Goal: Task Accomplishment & Management: Manage account settings

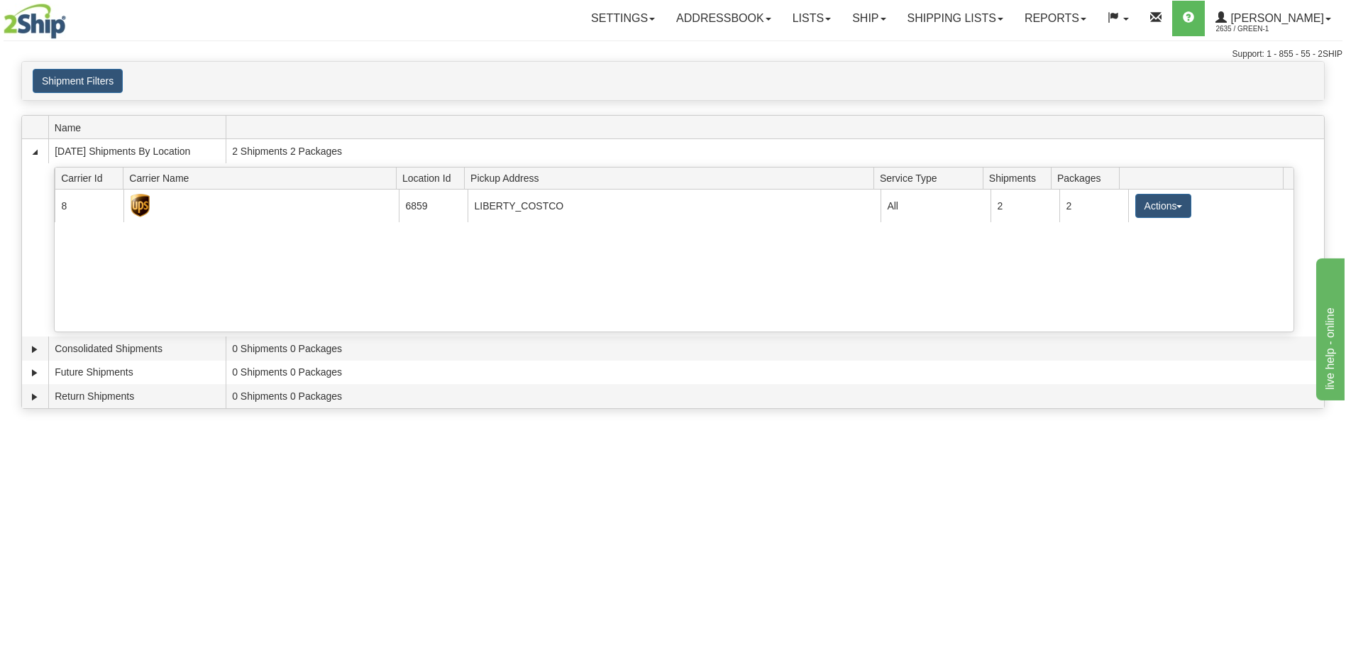
click at [178, 565] on div "Toggle navigation Settings Shipping Preferences Fields Preferences New Recipien…" at bounding box center [673, 328] width 1346 height 656
click at [119, 493] on div "Toggle navigation Settings Shipping Preferences Fields Preferences New Recipien…" at bounding box center [673, 328] width 1346 height 656
click at [158, 520] on div "Toggle navigation Settings Shipping Preferences Fields Preferences New Recipien…" at bounding box center [673, 328] width 1346 height 656
click at [560, 62] on div "Shipment Filters Website Agent Client User" at bounding box center [673, 81] width 1302 height 38
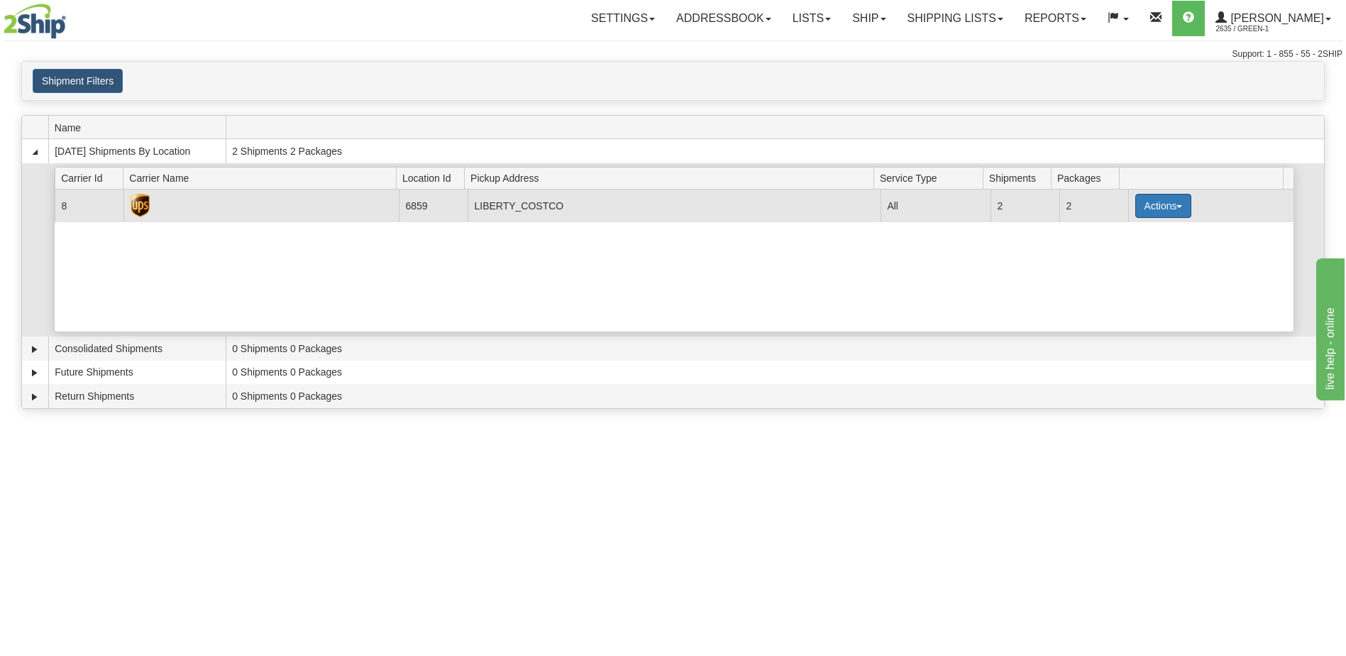
click at [1177, 209] on button "Actions" at bounding box center [1163, 206] width 57 height 24
click at [1146, 273] on link "Pickup" at bounding box center [1134, 269] width 114 height 18
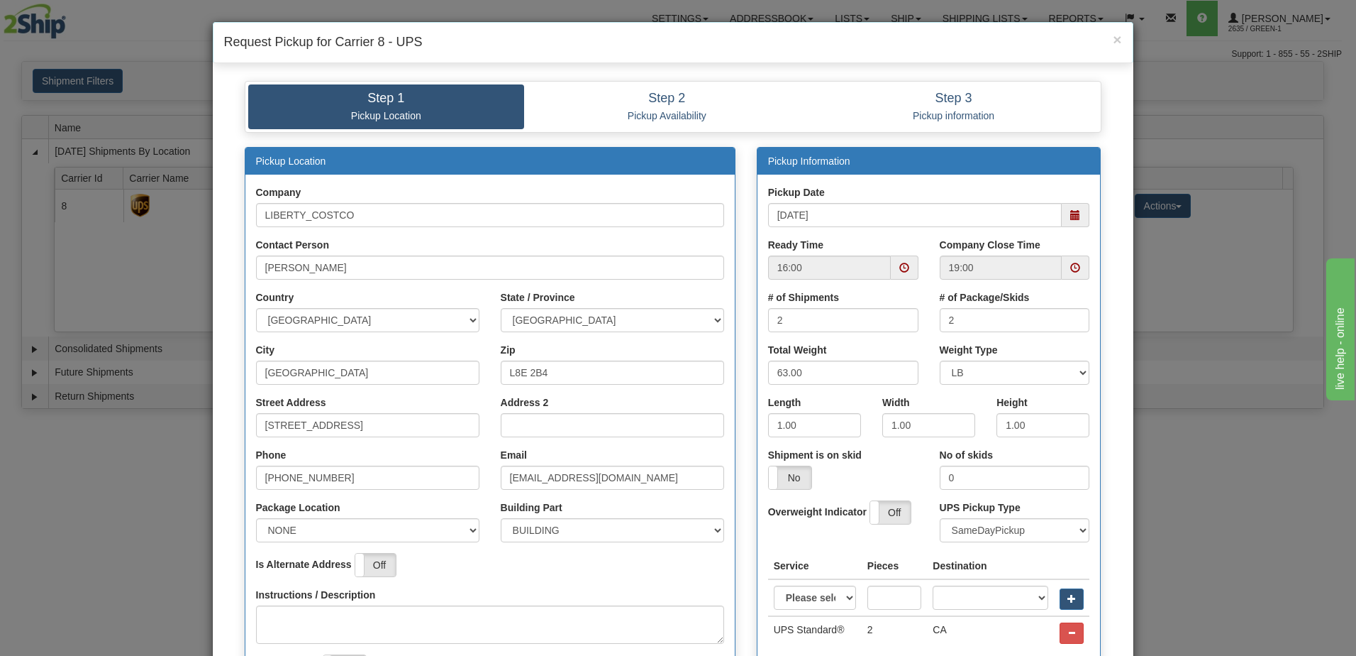
click at [900, 269] on span at bounding box center [905, 268] width 10 height 10
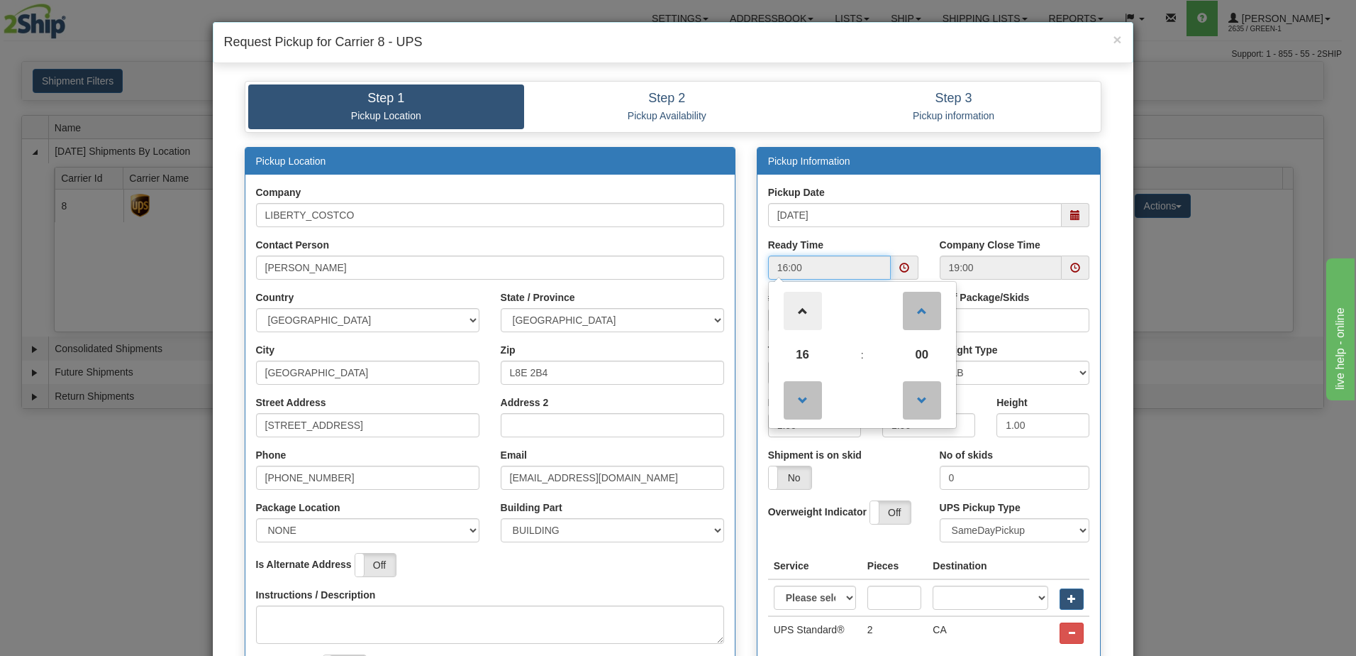
click at [807, 309] on span at bounding box center [803, 311] width 38 height 38
click at [799, 309] on span at bounding box center [803, 311] width 38 height 38
click at [803, 408] on span at bounding box center [803, 400] width 38 height 38
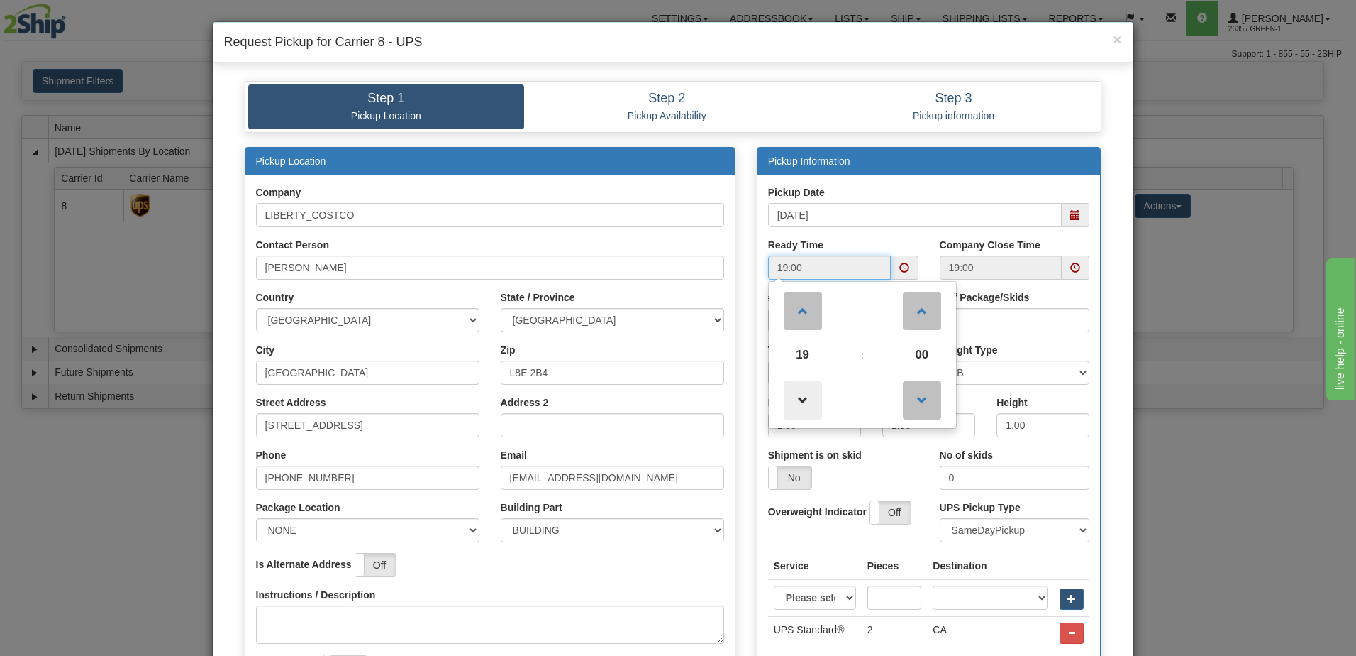
click at [802, 405] on span at bounding box center [803, 400] width 38 height 38
click at [802, 403] on span at bounding box center [803, 400] width 38 height 38
click at [798, 401] on span at bounding box center [803, 400] width 38 height 38
click at [794, 399] on span at bounding box center [803, 400] width 38 height 38
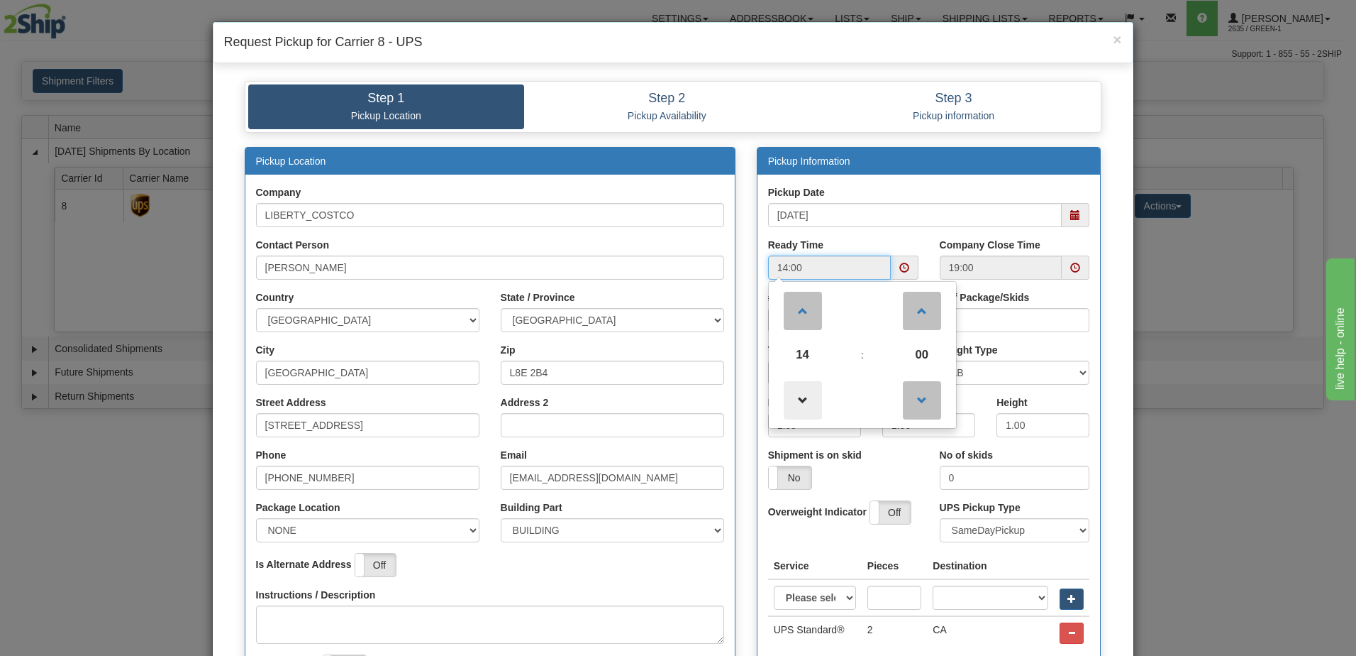
click at [794, 399] on span at bounding box center [803, 400] width 38 height 38
type input "13:00"
click at [898, 237] on div "Pickup Date [DATE]" at bounding box center [929, 211] width 343 height 53
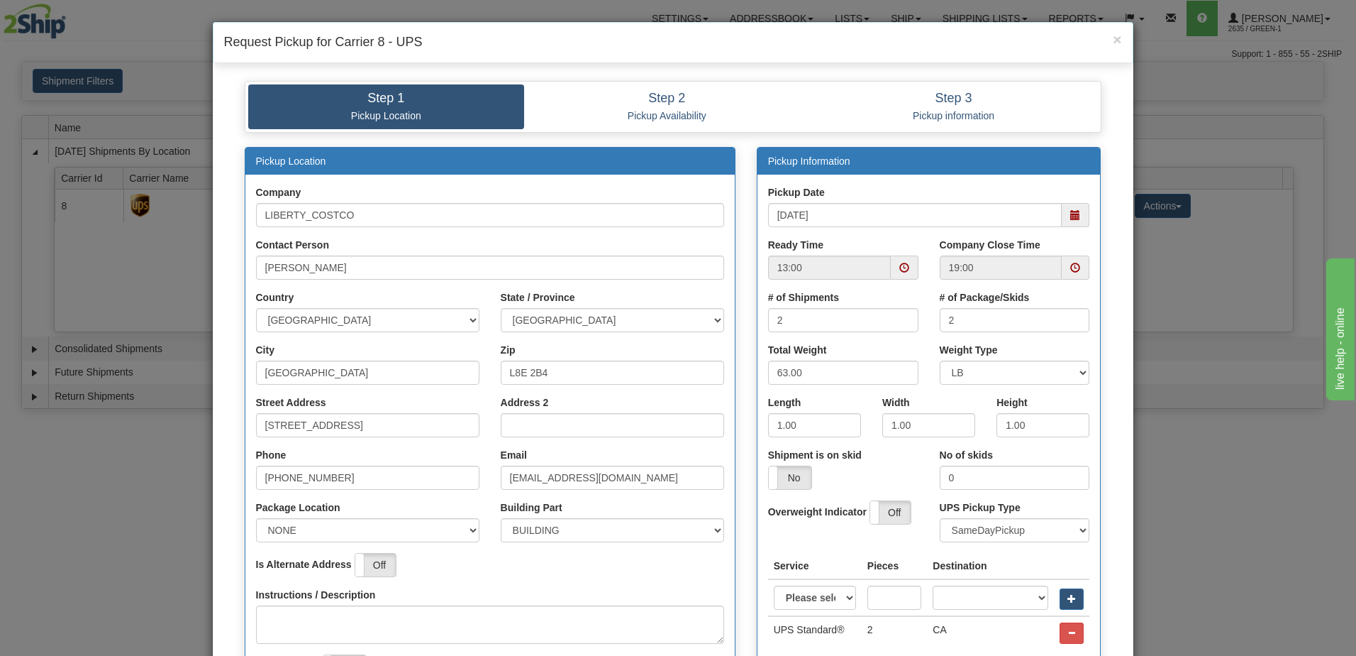
click at [1073, 269] on span at bounding box center [1076, 268] width 10 height 10
click at [884, 145] on div "Step 1 Pickup Location Step 2 Pickup Availability Step 3 Pickup information" at bounding box center [673, 114] width 878 height 66
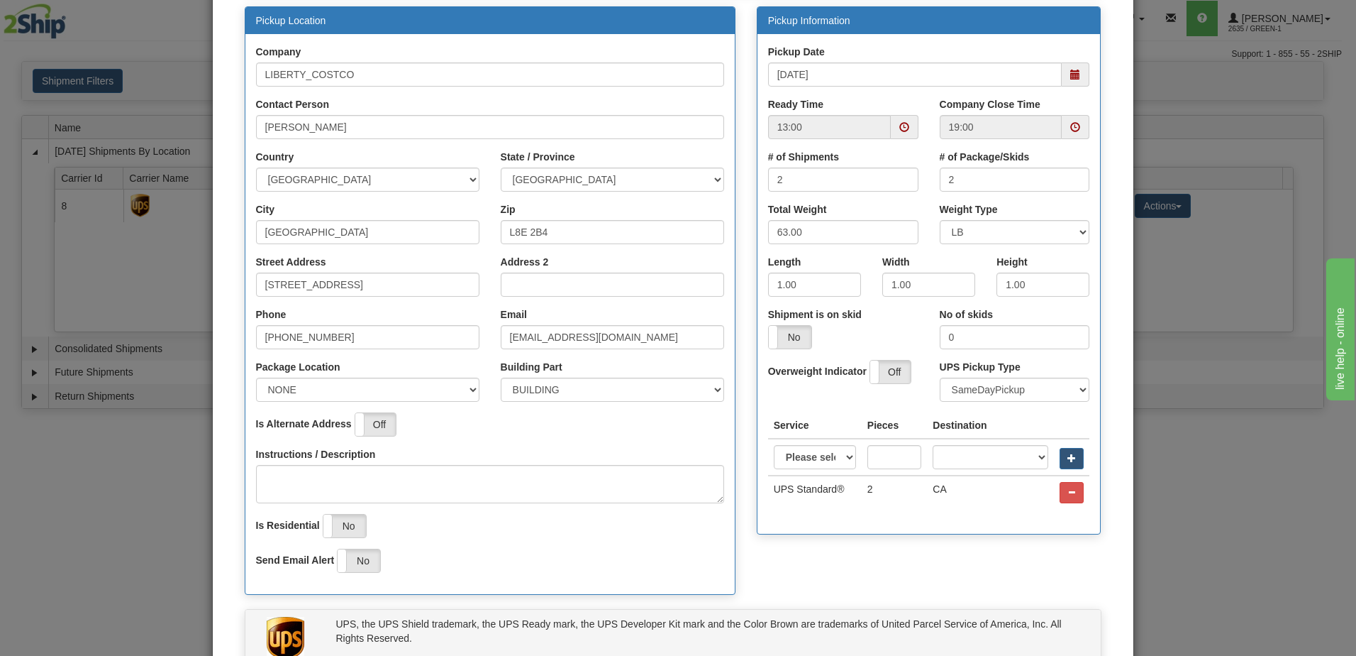
scroll to position [142, 0]
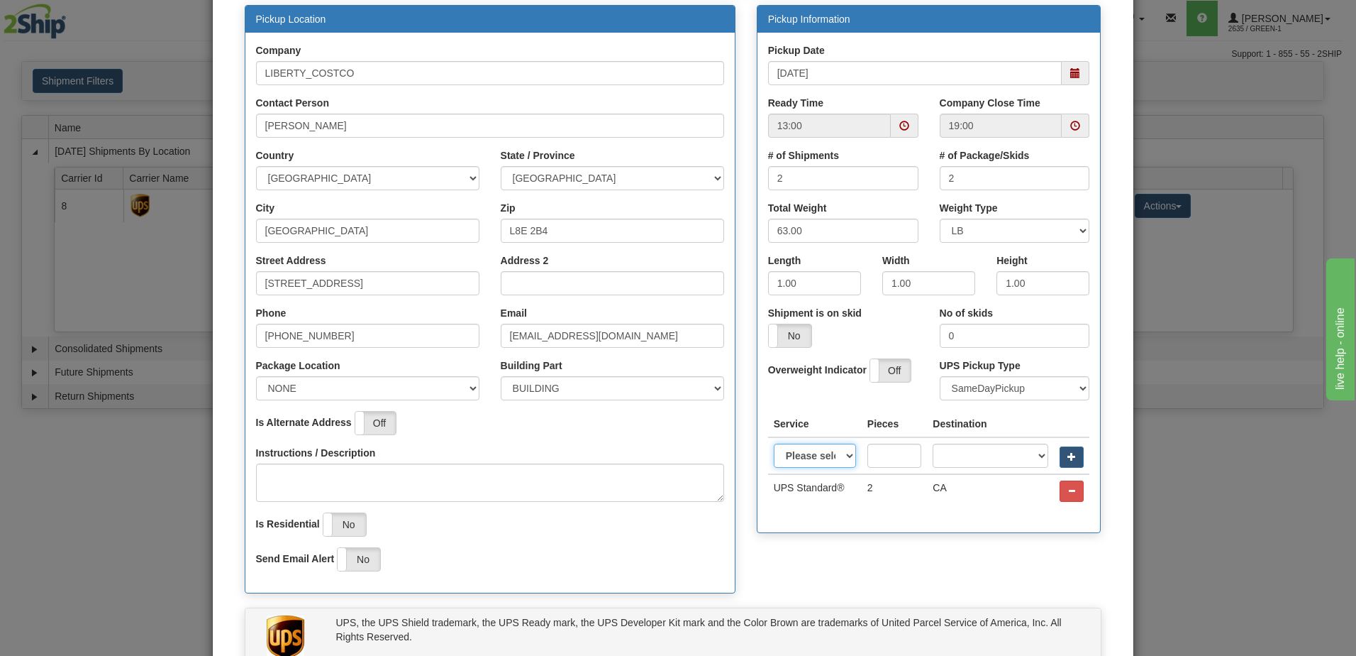
click at [843, 456] on select "Please select Access point economy Access point standard Express saver Access p…" at bounding box center [815, 455] width 82 height 24
click at [842, 456] on select "Please select Access point economy Access point standard Express saver Access p…" at bounding box center [815, 455] width 82 height 24
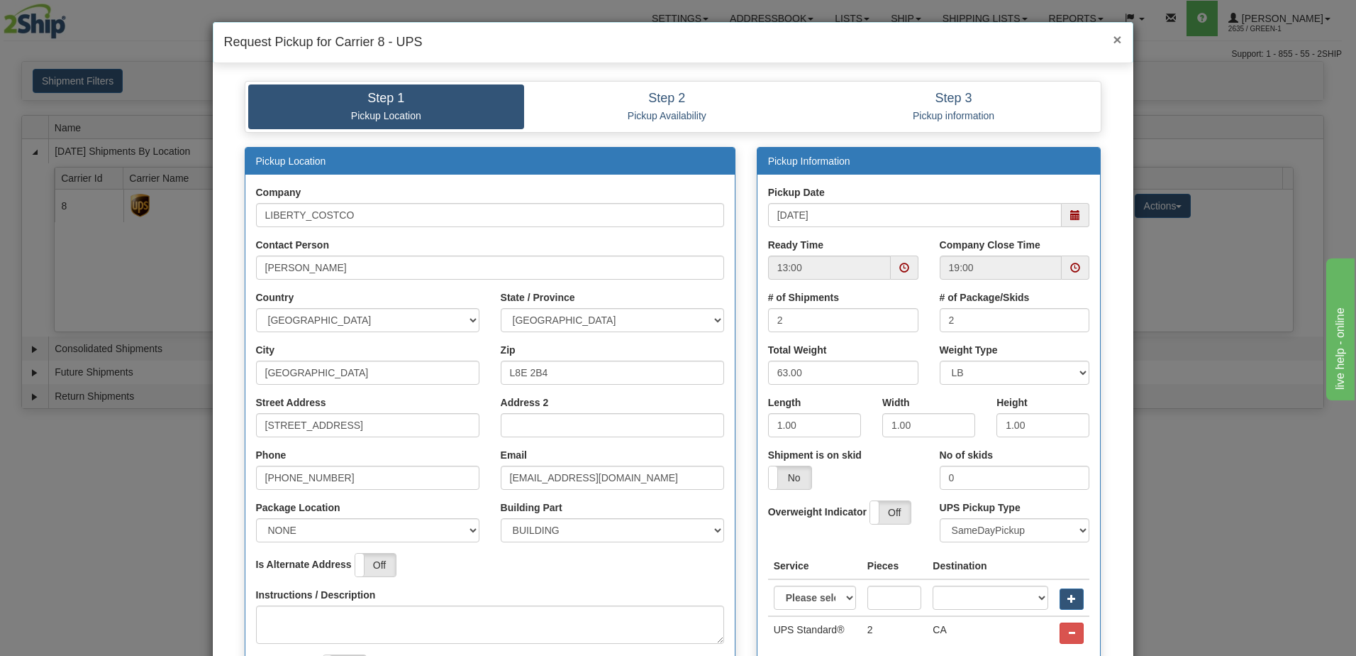
click at [1113, 39] on span "×" at bounding box center [1117, 39] width 9 height 16
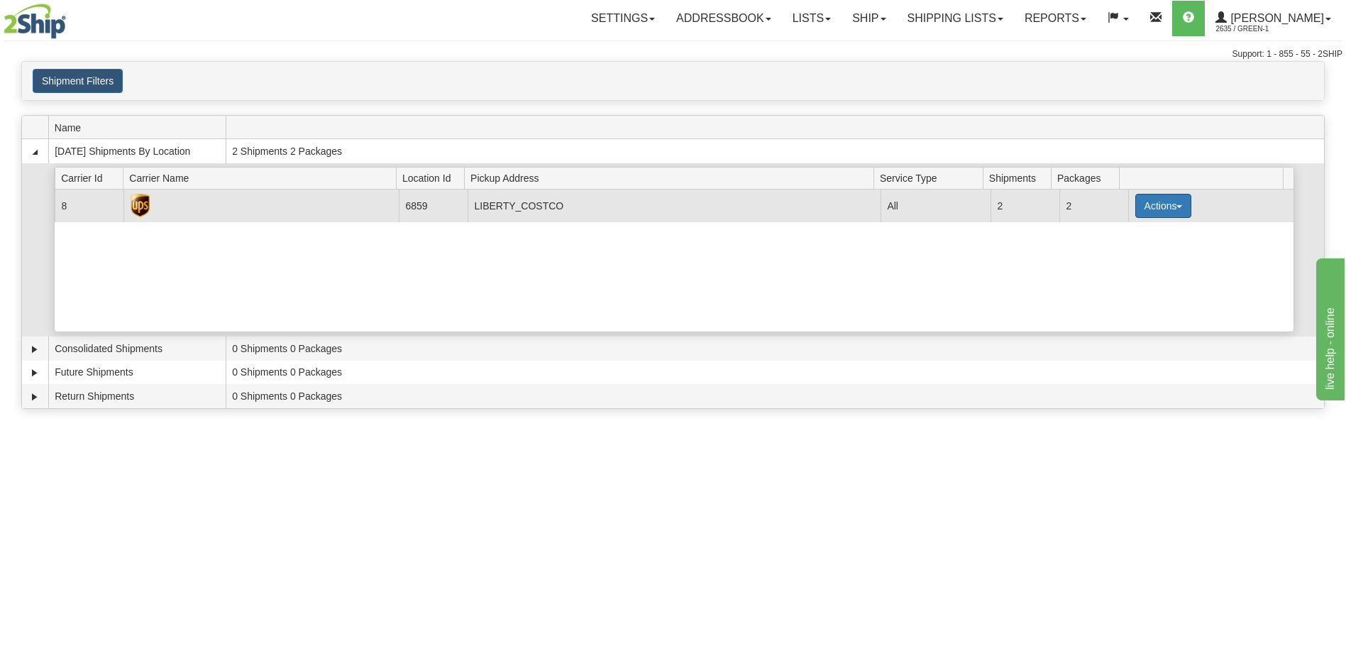
click at [1164, 210] on button "Actions" at bounding box center [1163, 206] width 57 height 24
click at [1122, 272] on span "Pickup" at bounding box center [1110, 269] width 38 height 10
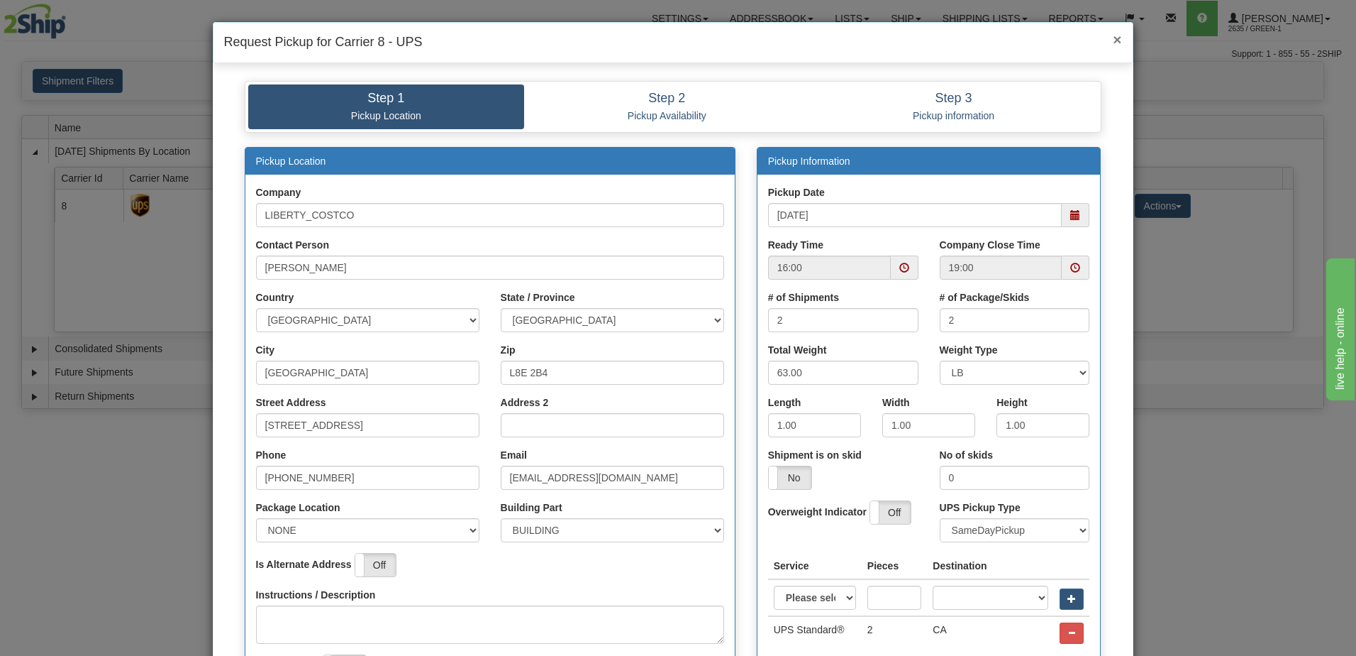
click at [1113, 38] on span "×" at bounding box center [1117, 39] width 9 height 16
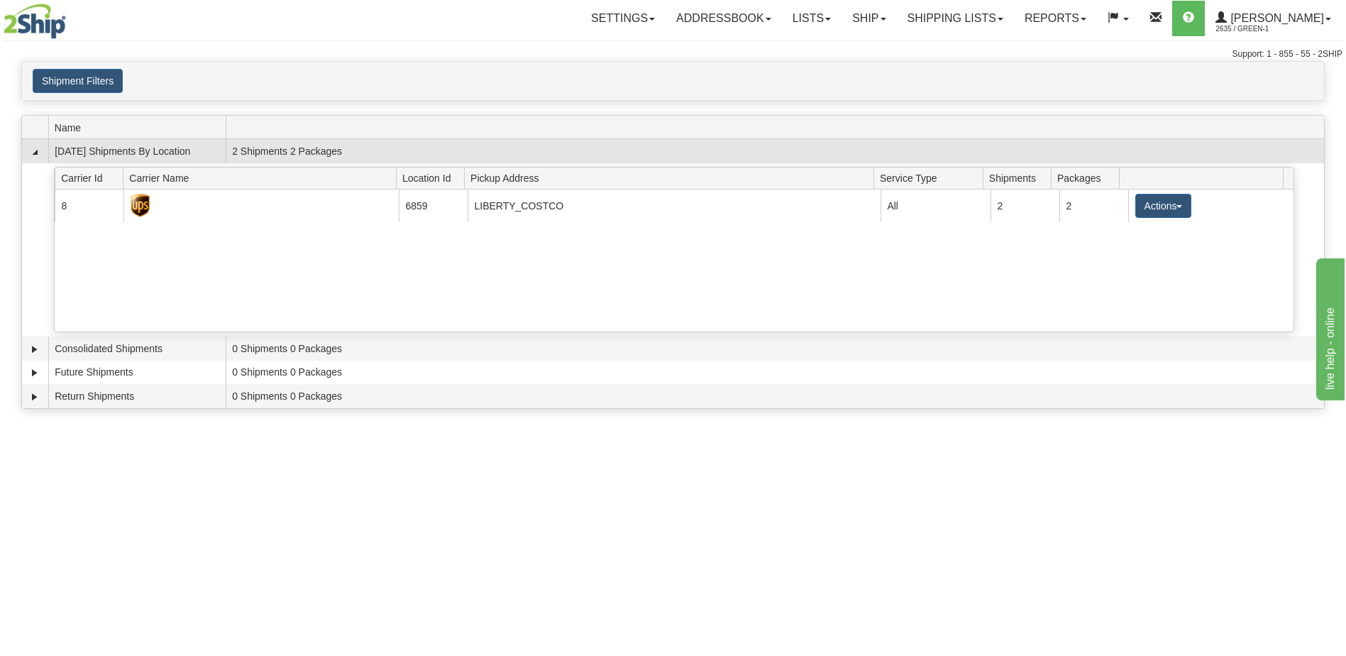
click at [276, 152] on td "2 Shipments 2 Packages" at bounding box center [775, 151] width 1098 height 24
click at [38, 153] on link "Collapse" at bounding box center [35, 152] width 14 height 14
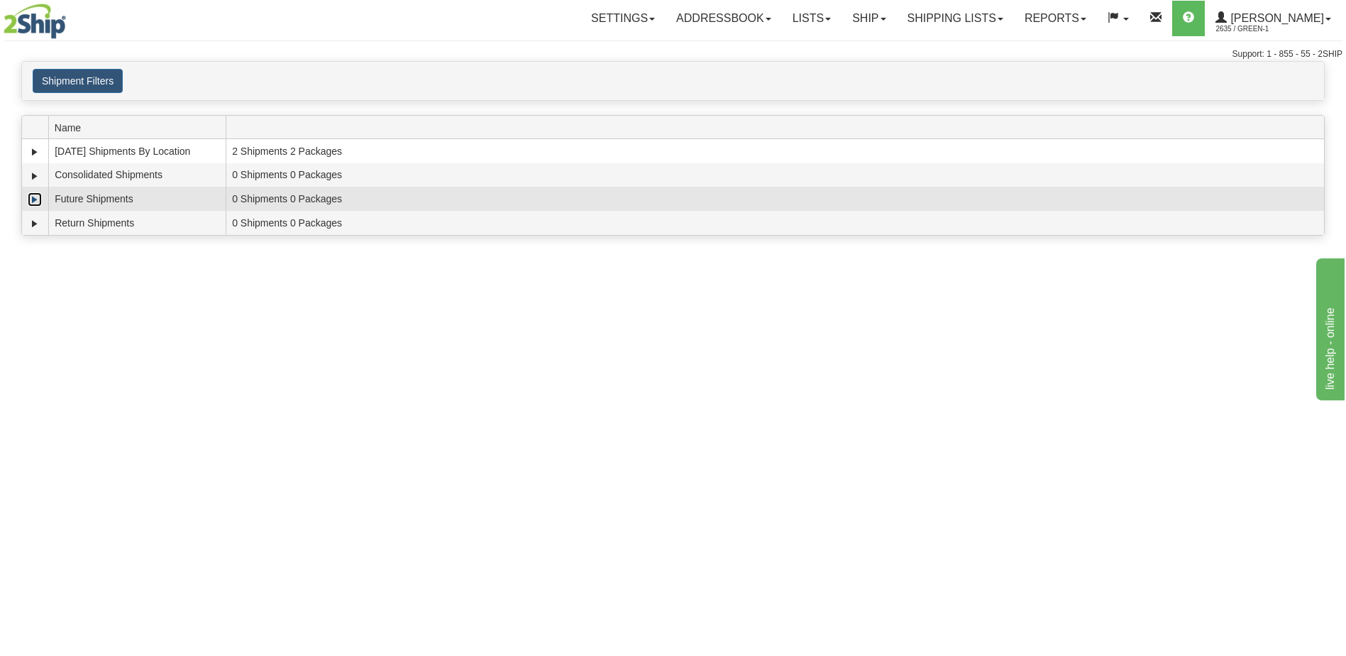
click at [35, 197] on link "Expand" at bounding box center [35, 199] width 14 height 14
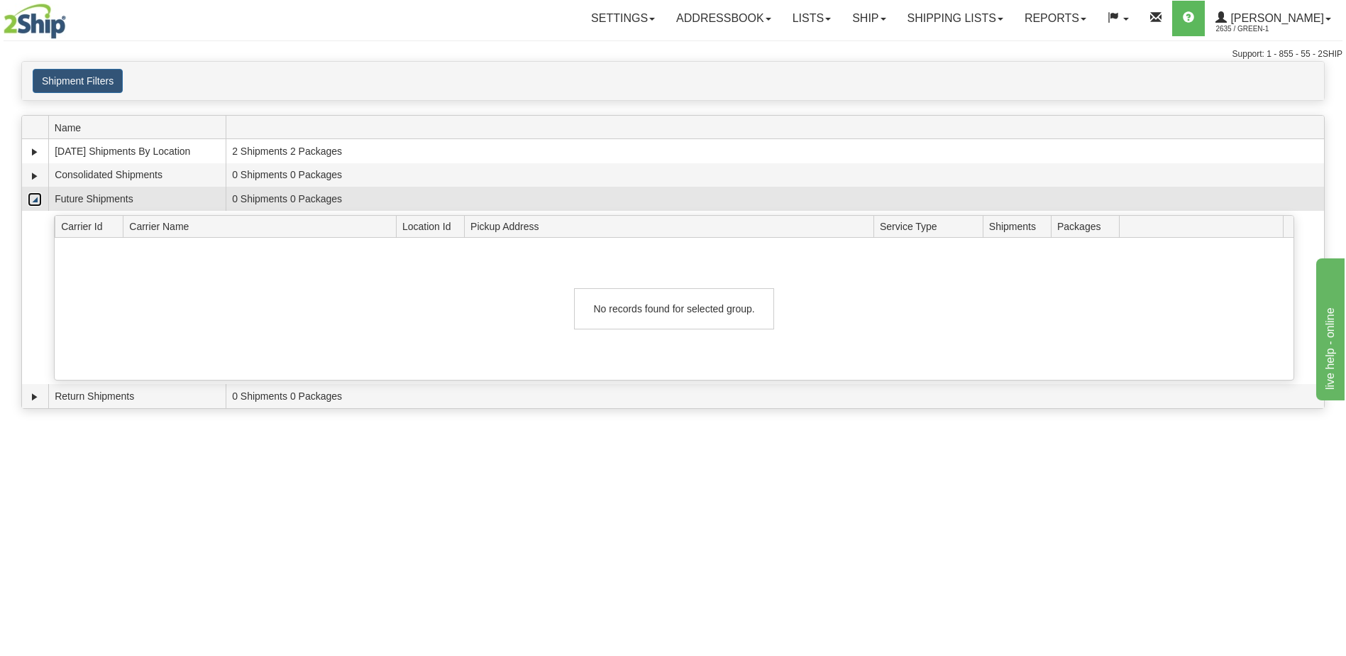
click at [35, 197] on link "Collapse" at bounding box center [35, 199] width 14 height 14
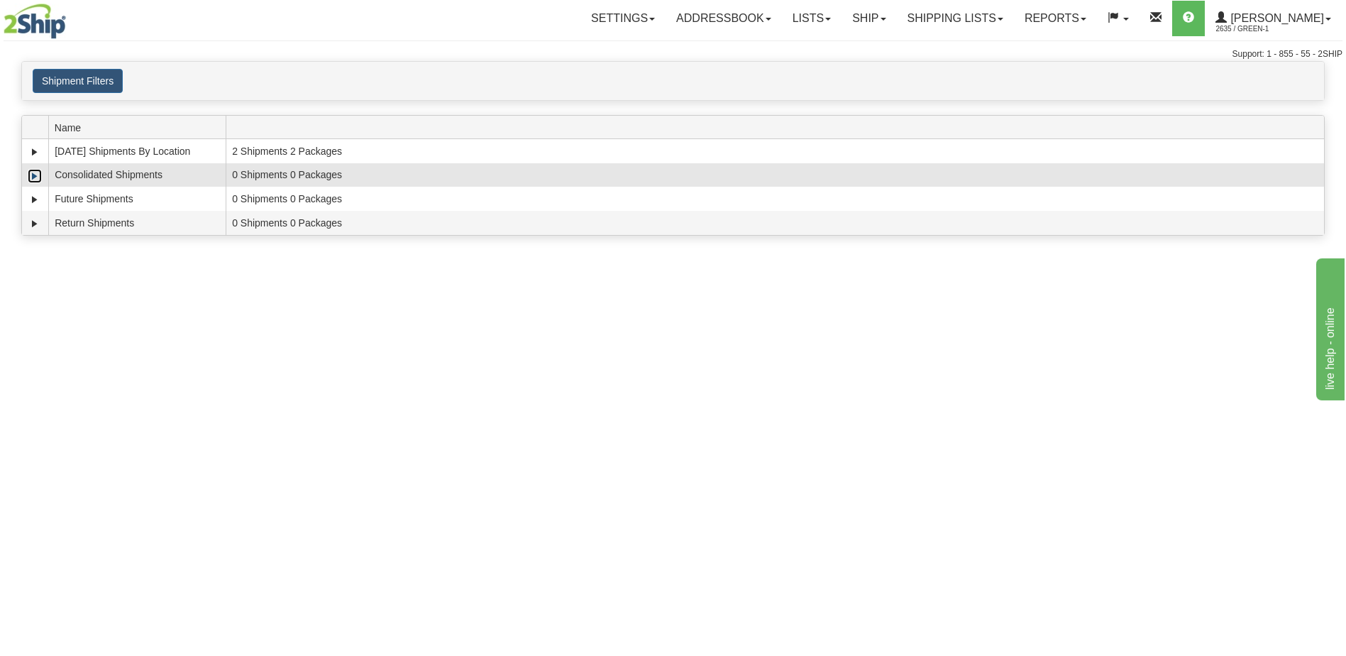
click at [34, 176] on link "Expand" at bounding box center [35, 176] width 14 height 14
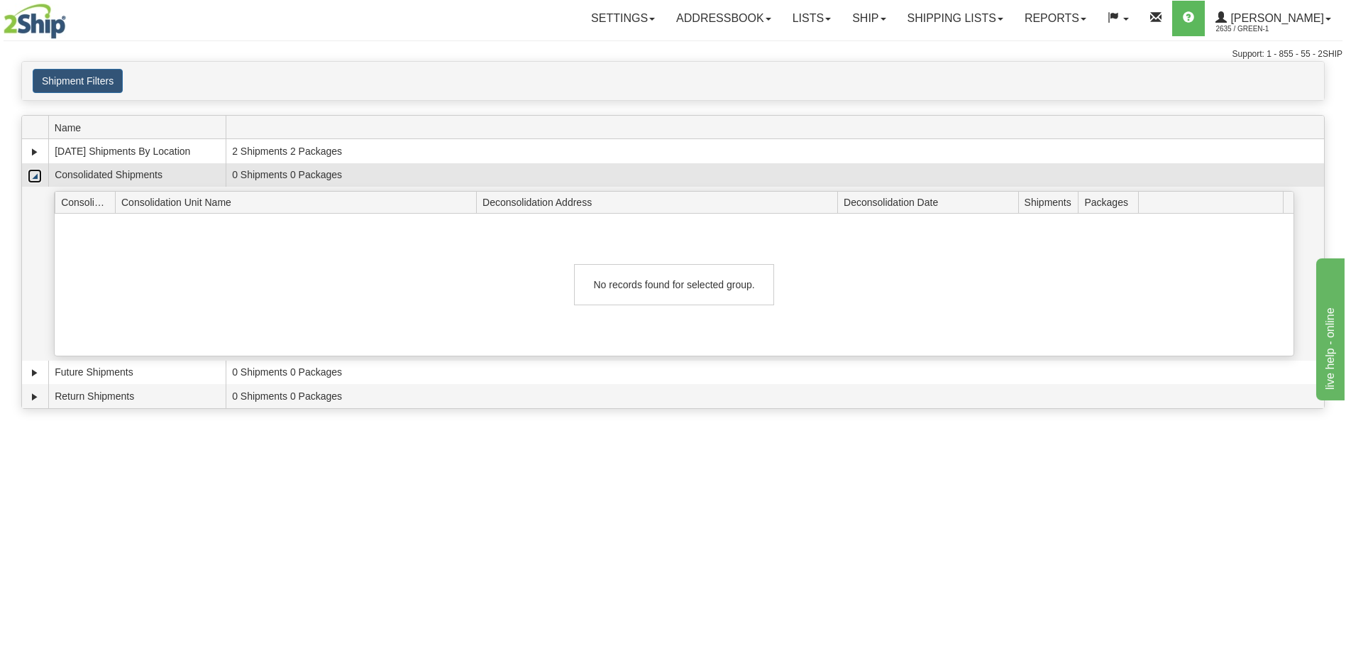
click at [34, 176] on link "Collapse" at bounding box center [35, 176] width 14 height 14
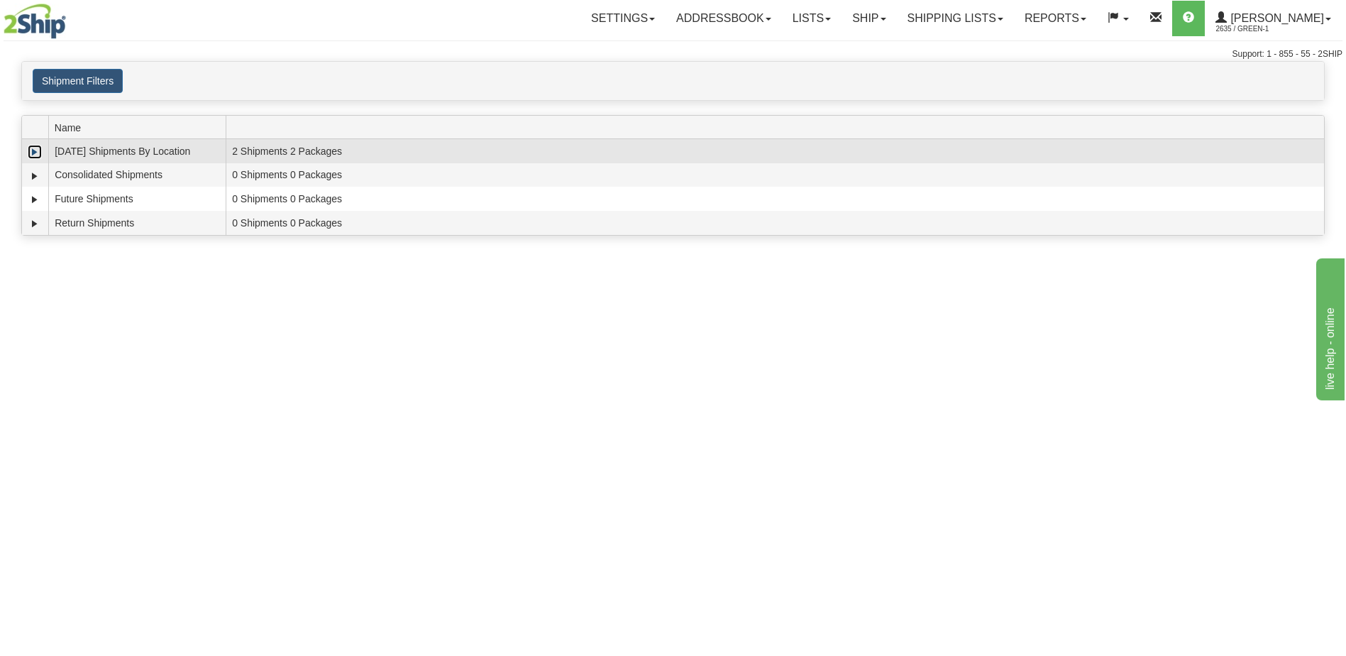
click at [34, 153] on link "Expand" at bounding box center [35, 152] width 14 height 14
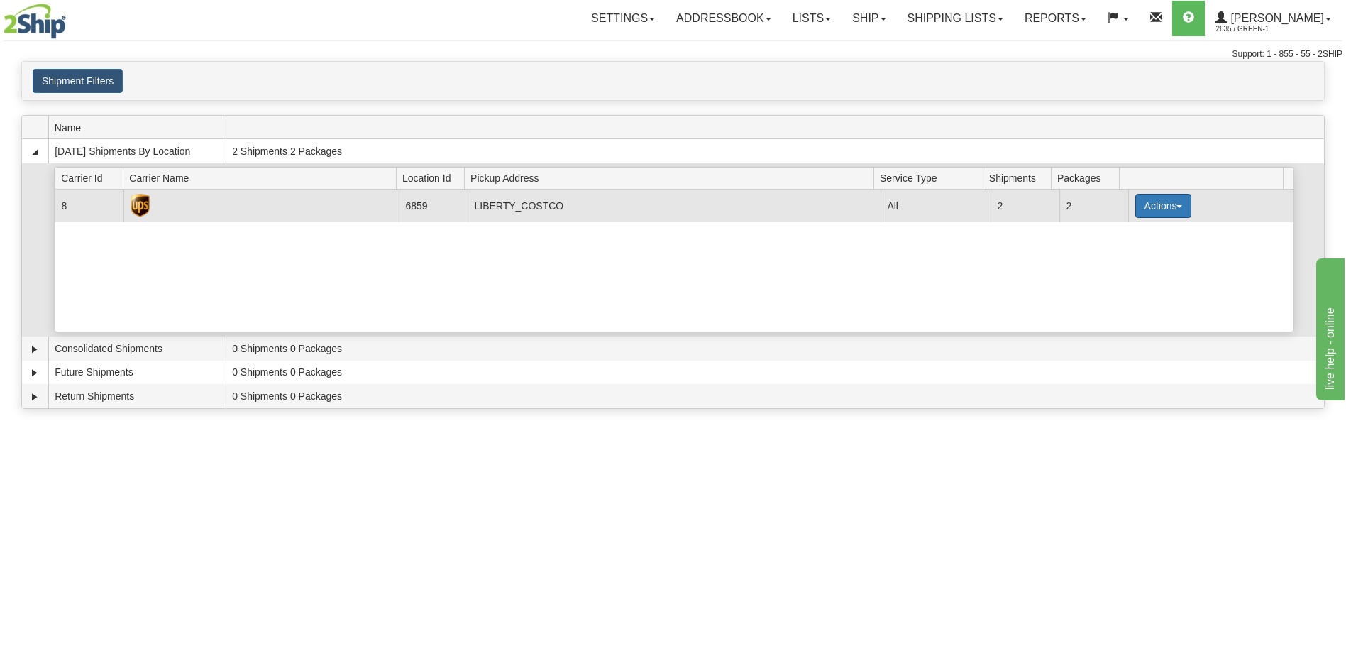
click at [1176, 205] on span "button" at bounding box center [1179, 206] width 6 height 3
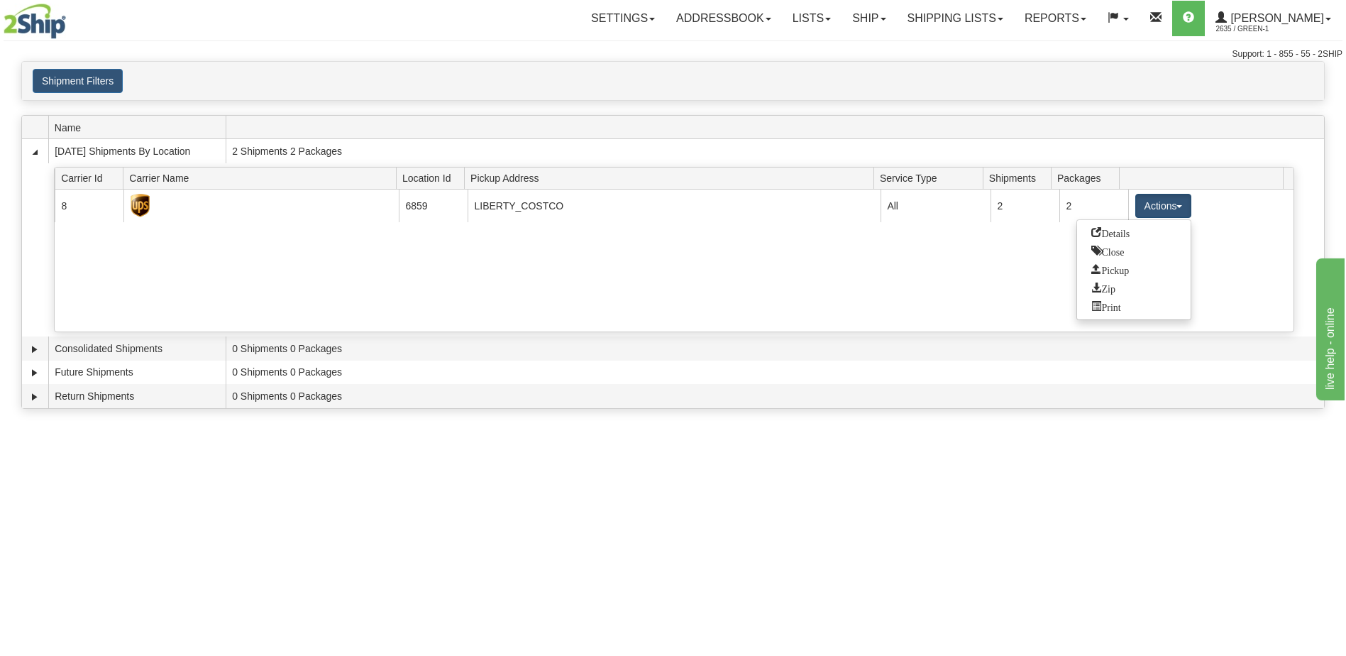
click at [935, 113] on div "× Close × Closing Shipments Close × Your documents are ready Label Download" at bounding box center [673, 238] width 1346 height 355
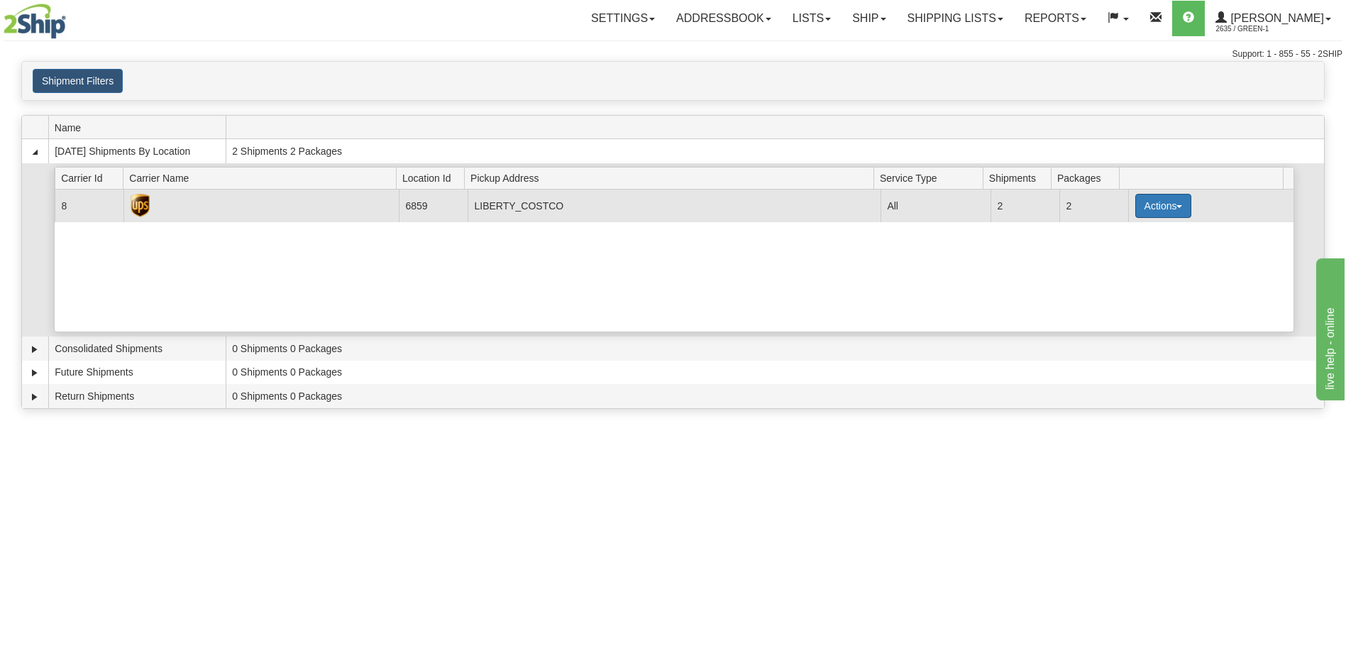
click at [1177, 212] on button "Actions" at bounding box center [1163, 206] width 57 height 24
click at [1122, 272] on span "Pickup" at bounding box center [1110, 269] width 38 height 10
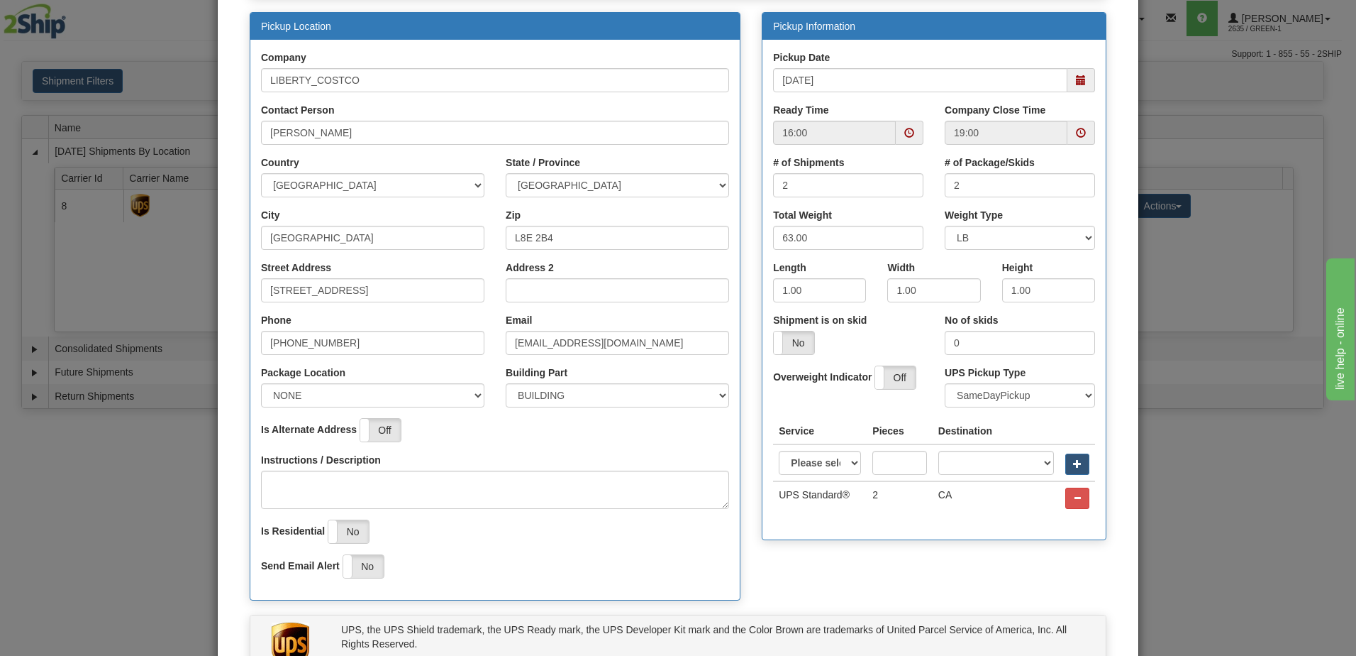
scroll to position [123, 0]
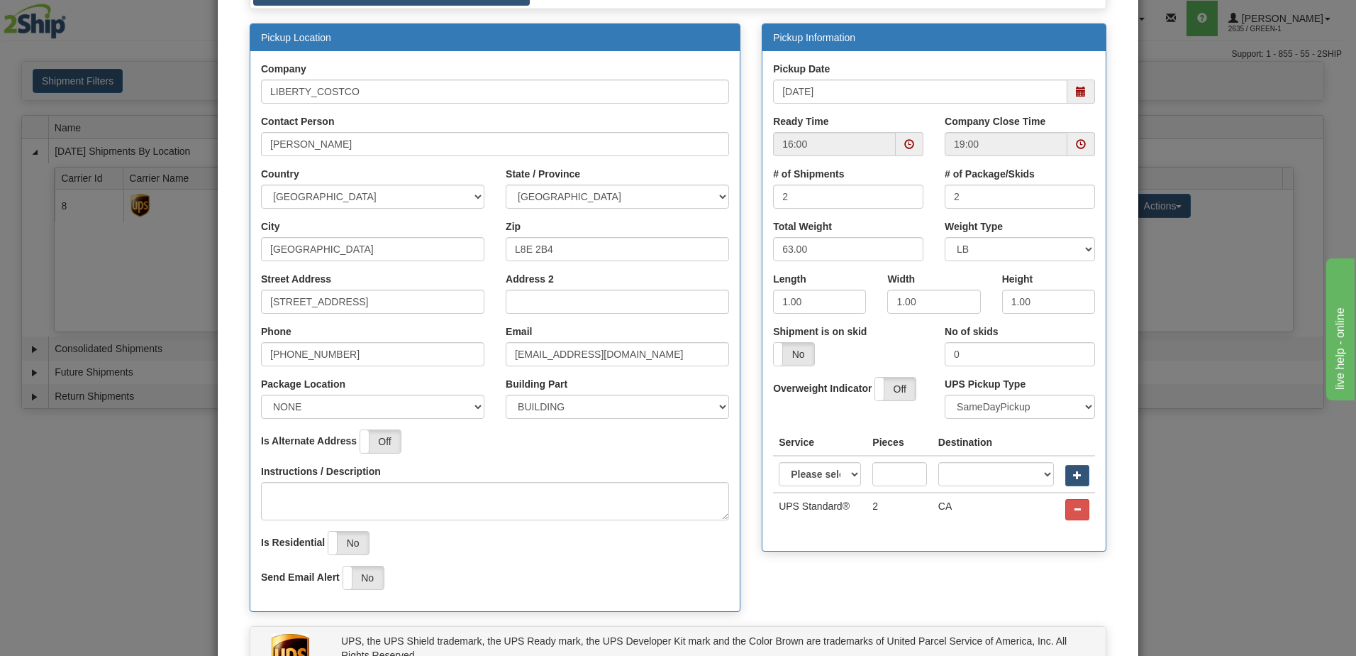
click at [906, 141] on span at bounding box center [910, 144] width 10 height 10
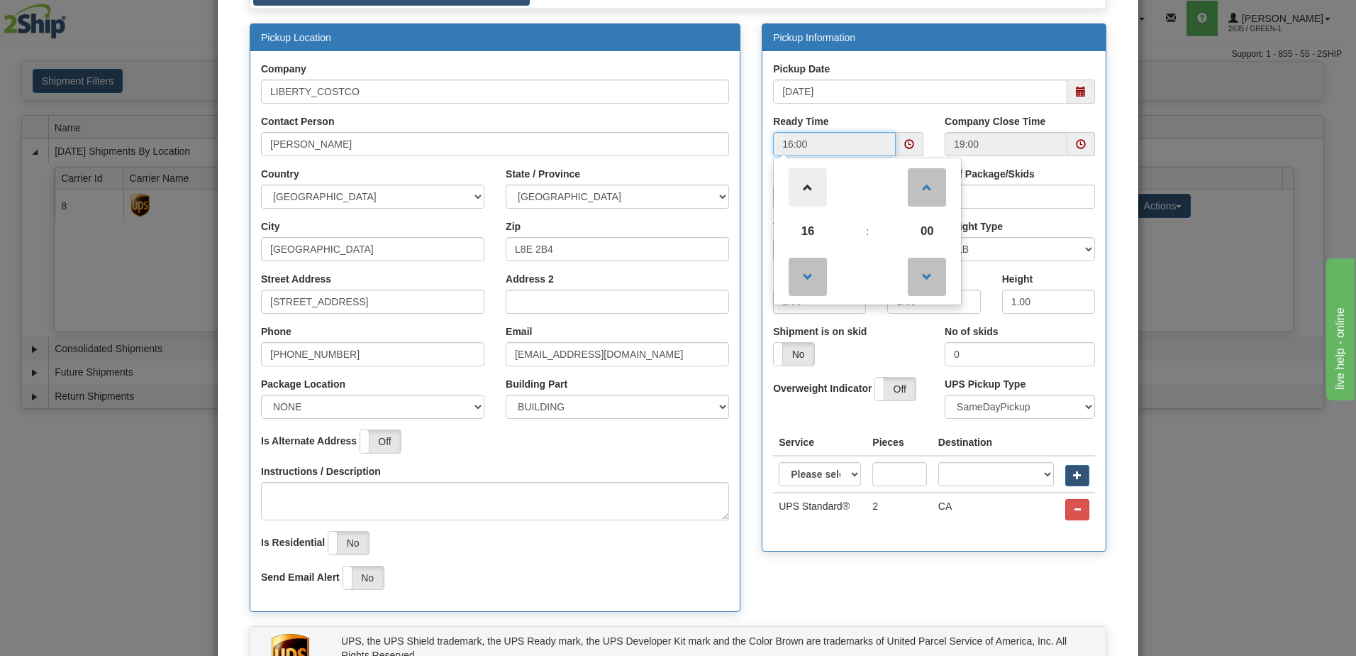
click at [810, 192] on span at bounding box center [808, 187] width 38 height 38
click at [805, 275] on span at bounding box center [808, 277] width 38 height 38
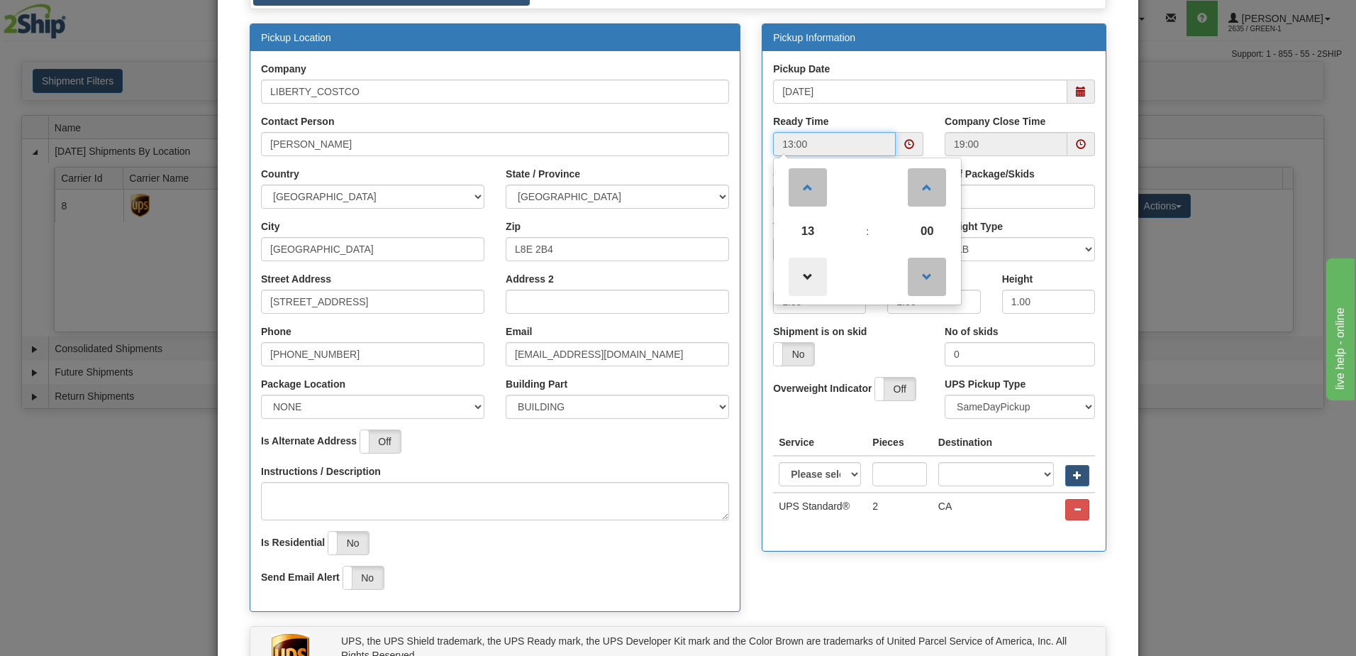
click at [805, 275] on span at bounding box center [808, 277] width 38 height 38
click at [808, 189] on span at bounding box center [808, 187] width 38 height 38
type input "13:00"
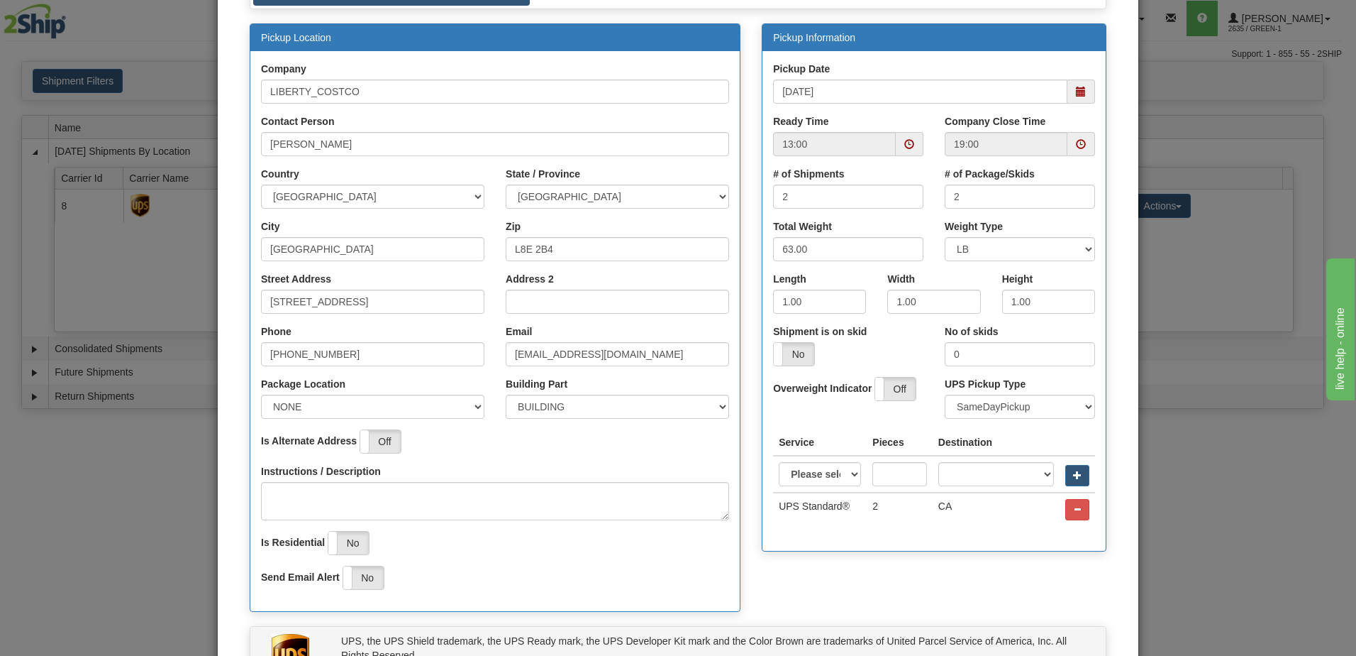
click at [934, 119] on div "Company Close Time 19:00" at bounding box center [1020, 140] width 172 height 53
click at [1084, 148] on span at bounding box center [1082, 144] width 28 height 24
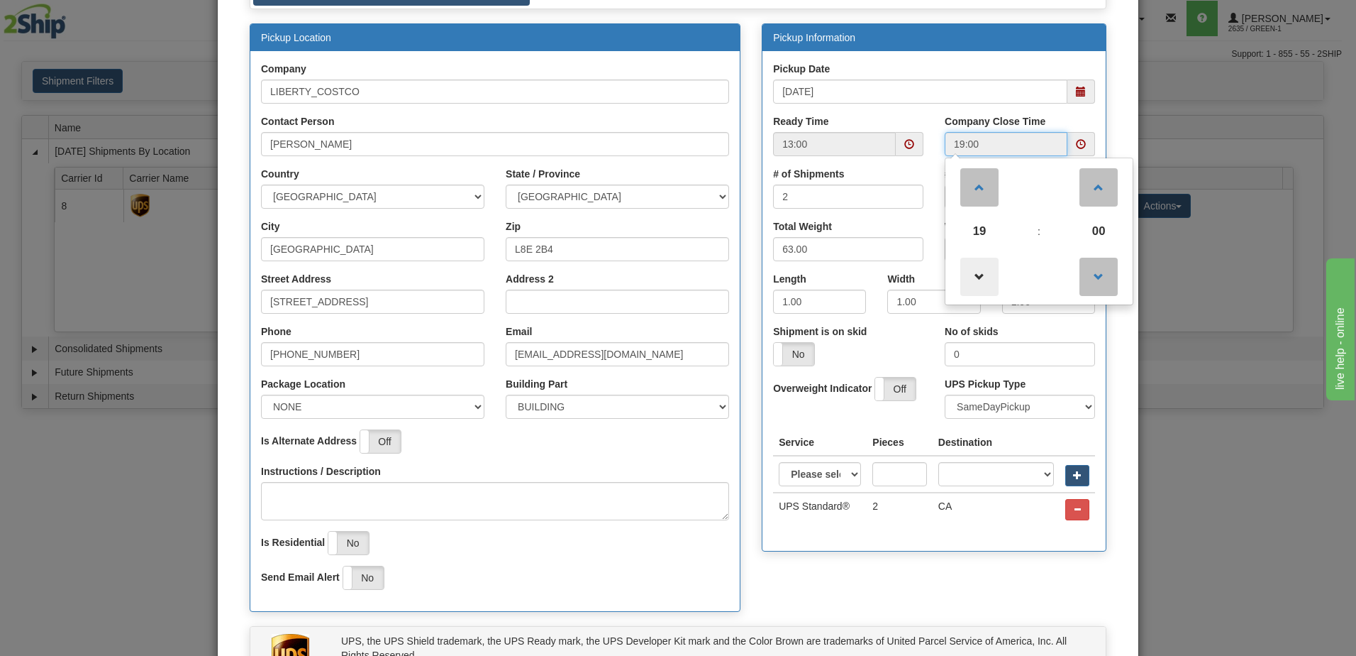
click at [973, 274] on span at bounding box center [980, 277] width 38 height 38
type input "16:00"
click at [919, 107] on div "Pickup Date [DATE]" at bounding box center [934, 88] width 343 height 53
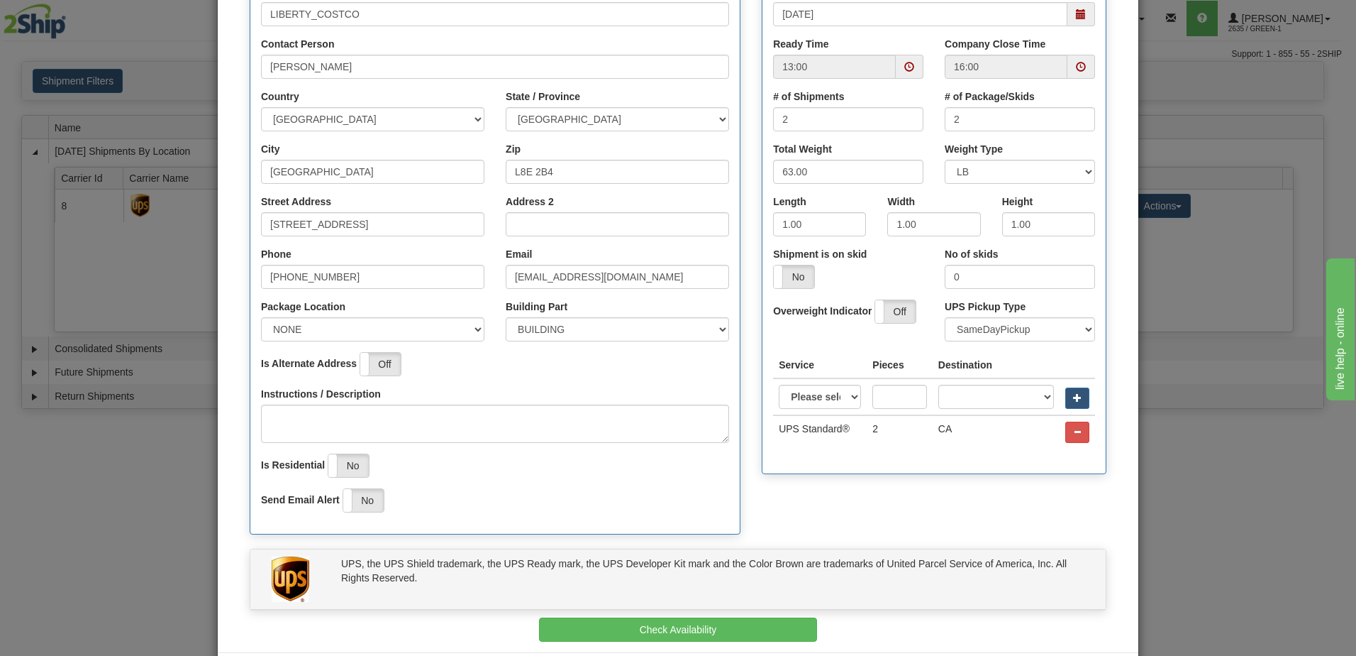
scroll to position [265, 0]
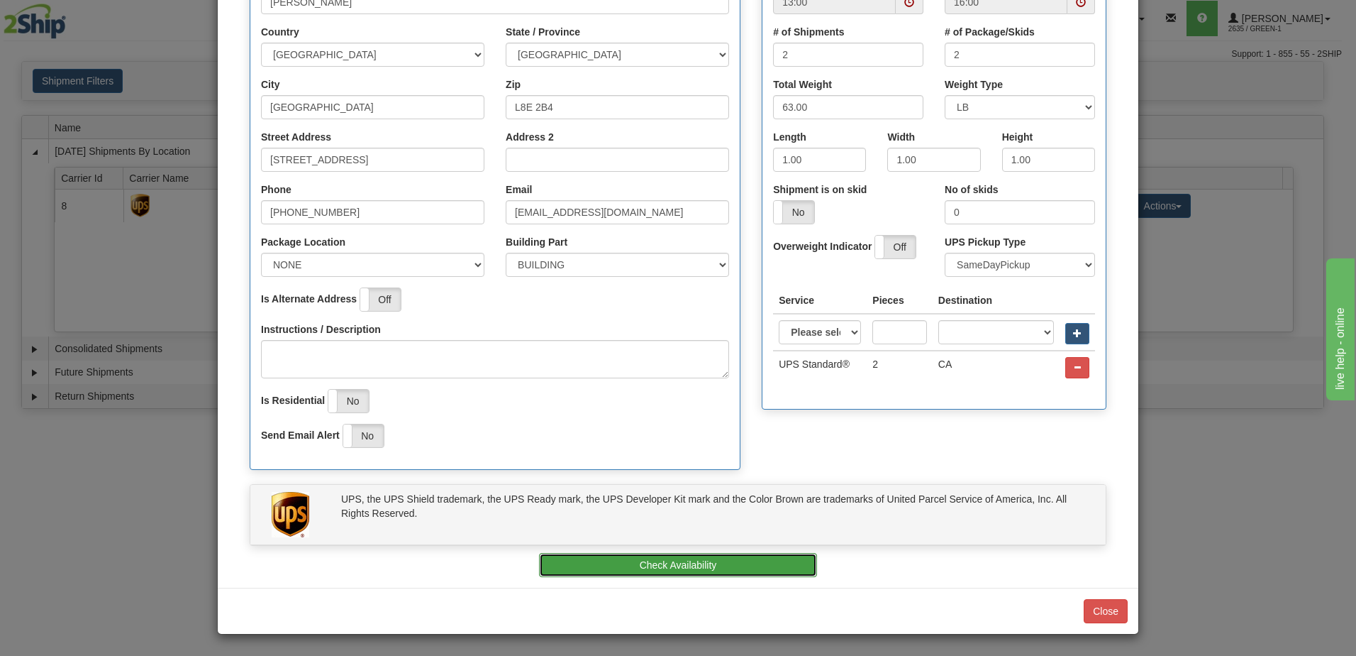
click at [718, 569] on button "Check Availability" at bounding box center [678, 565] width 279 height 24
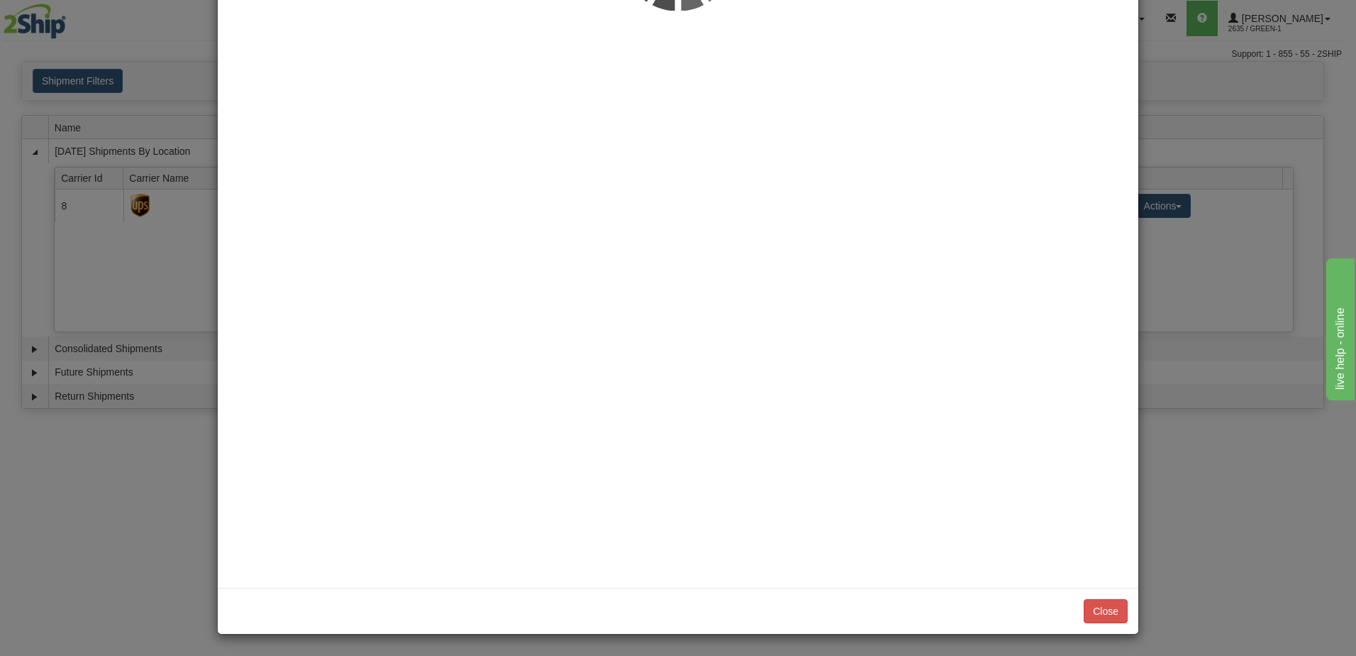
scroll to position [0, 0]
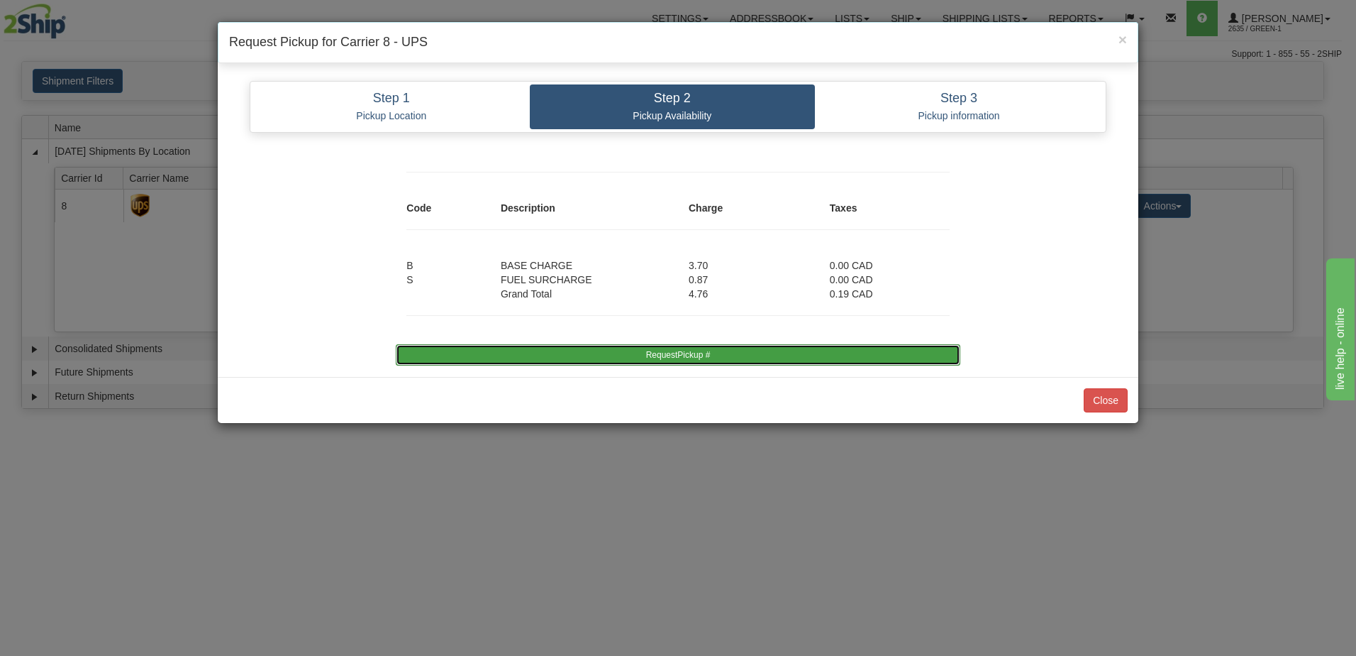
click at [700, 349] on button "RequestPickup #" at bounding box center [678, 354] width 564 height 21
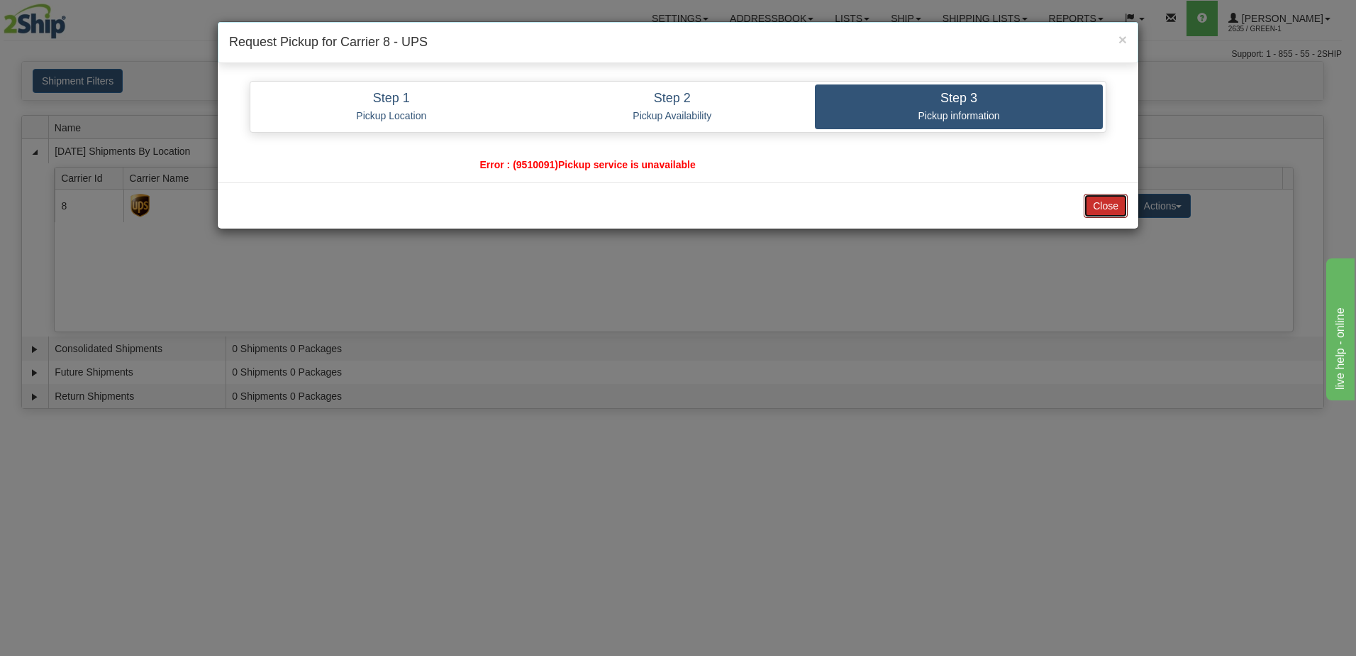
drag, startPoint x: 1103, startPoint y: 206, endPoint x: 690, endPoint y: 111, distance: 424.4
click at [700, 115] on div "× Request Pickup for Carrier 8 - UPS Step 1 Pickup Location Step 2 Pickup Avail…" at bounding box center [678, 125] width 922 height 208
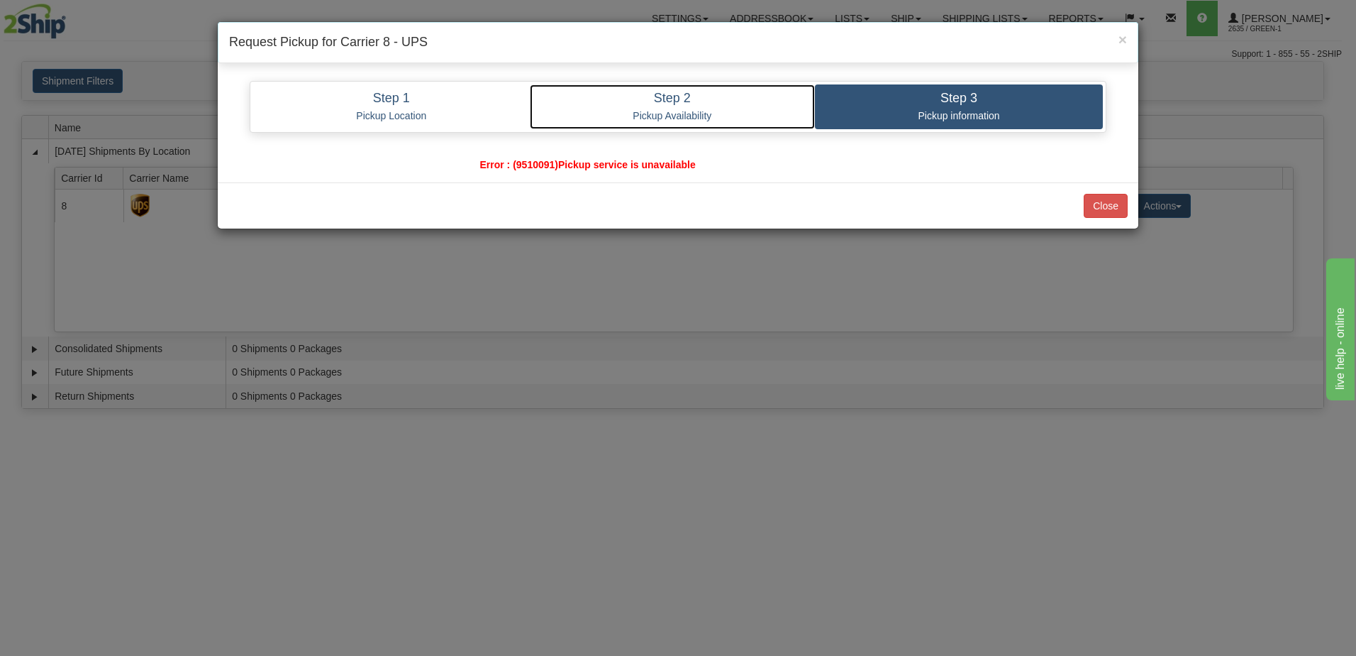
click at [680, 109] on p "Pickup Availability" at bounding box center [673, 115] width 265 height 13
click at [678, 103] on h4 "Step 2" at bounding box center [673, 99] width 265 height 14
click at [682, 104] on h4 "Step 2" at bounding box center [673, 99] width 265 height 14
click at [683, 105] on h4 "Step 2" at bounding box center [673, 99] width 265 height 14
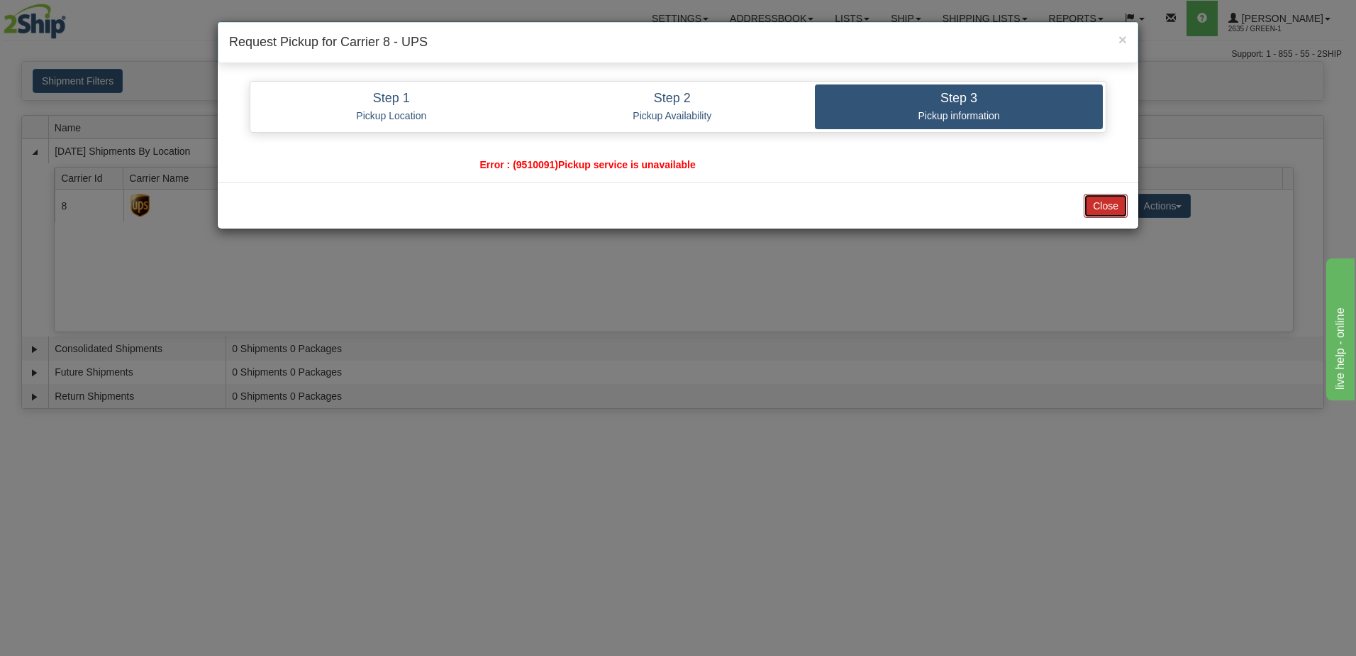
click at [1101, 207] on button "Close" at bounding box center [1106, 206] width 44 height 24
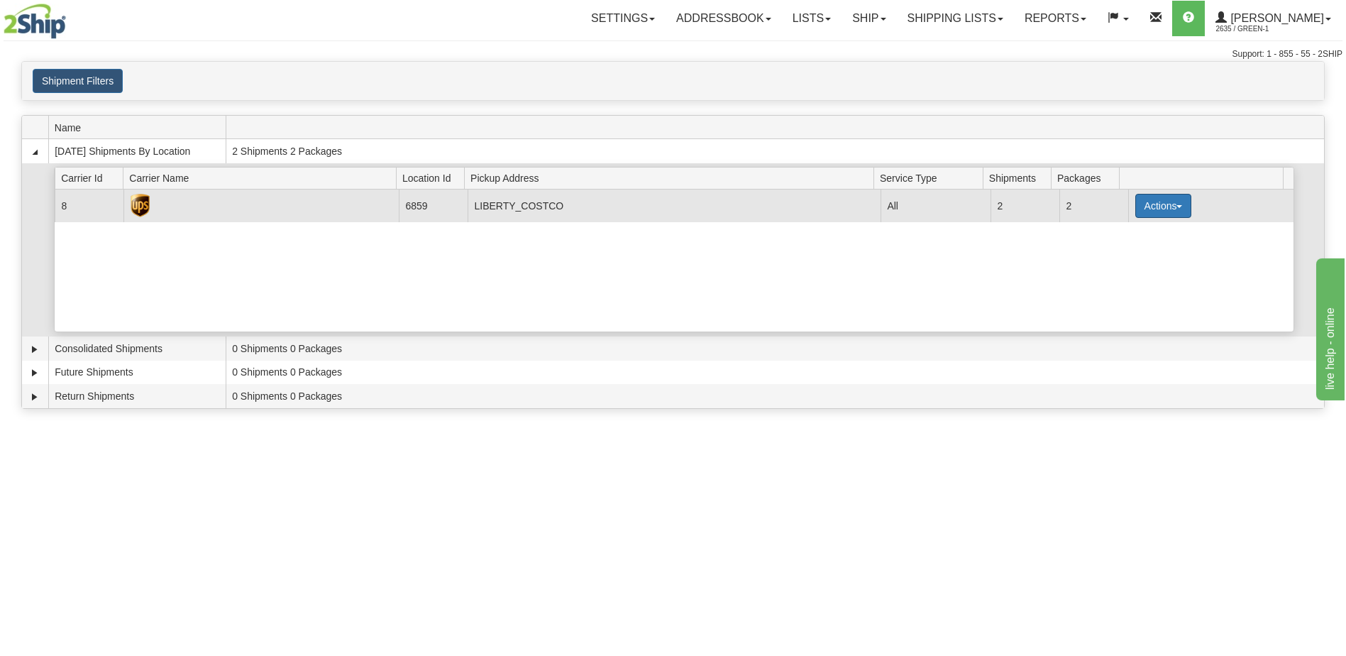
click at [1164, 206] on button "Actions" at bounding box center [1163, 206] width 57 height 24
click at [1128, 272] on span "Pickup" at bounding box center [1110, 269] width 38 height 10
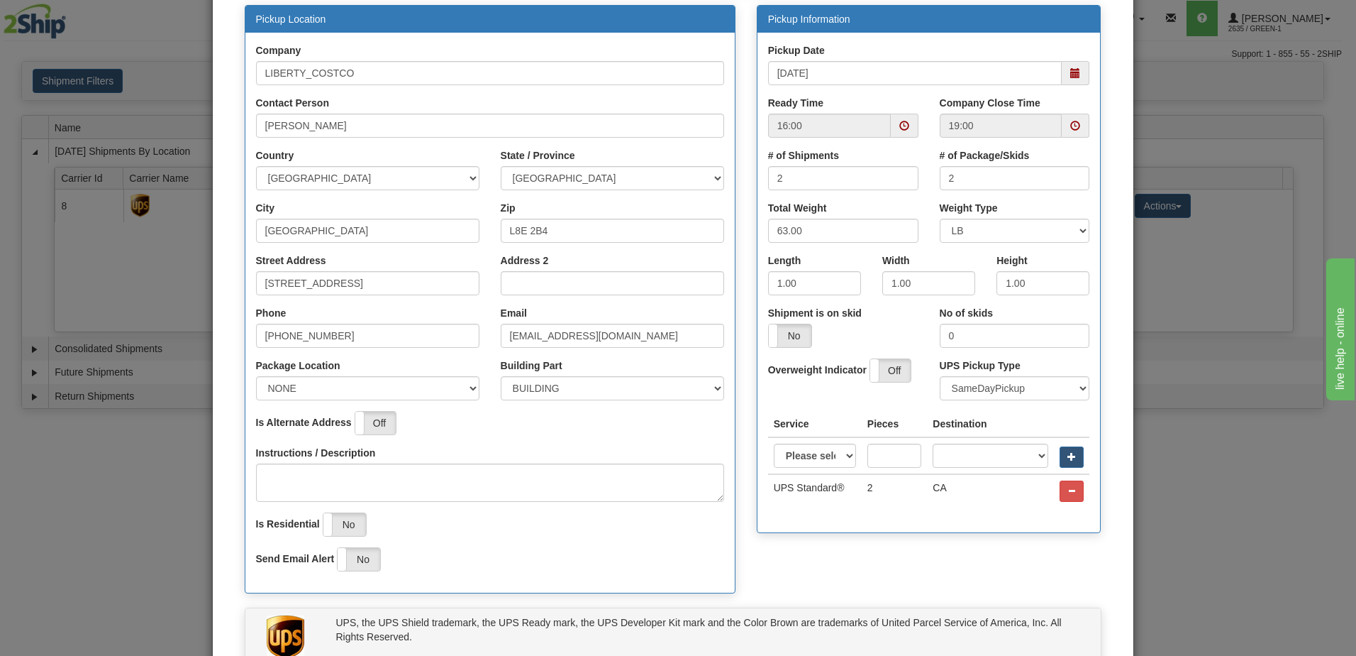
scroll to position [71, 0]
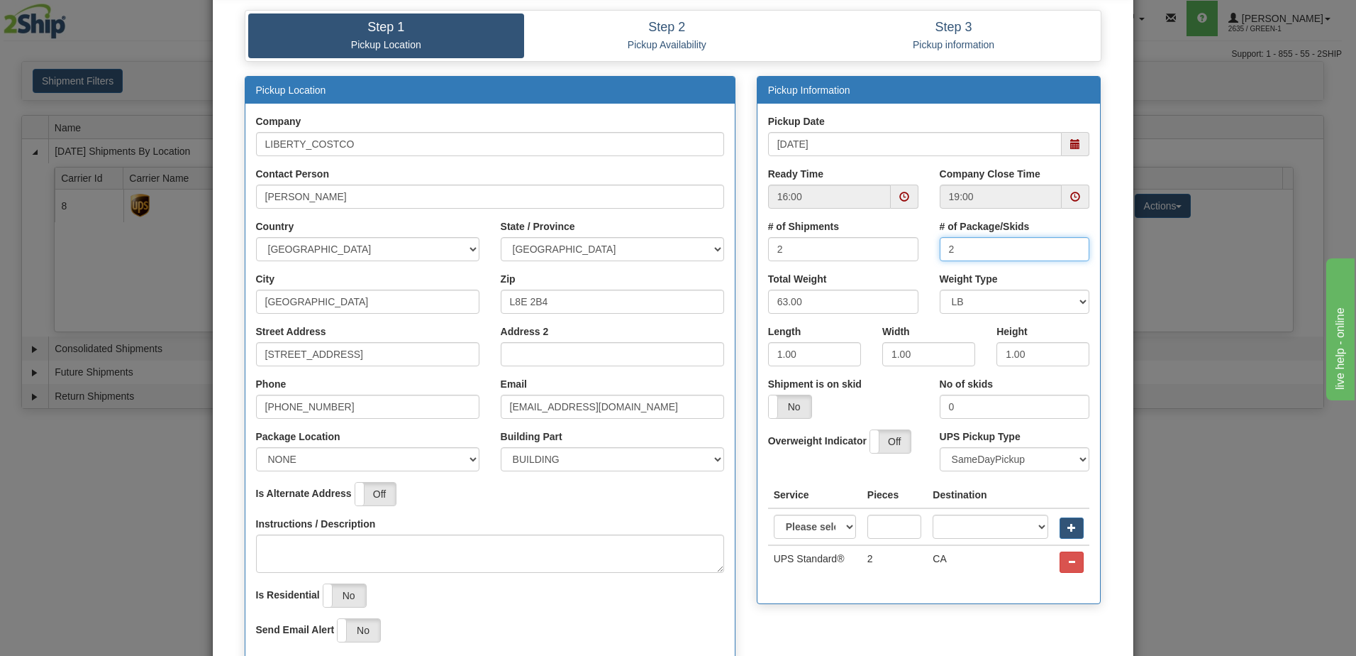
click at [966, 249] on input "2" at bounding box center [1015, 249] width 150 height 24
click at [900, 197] on span at bounding box center [905, 197] width 10 height 10
type input "3"
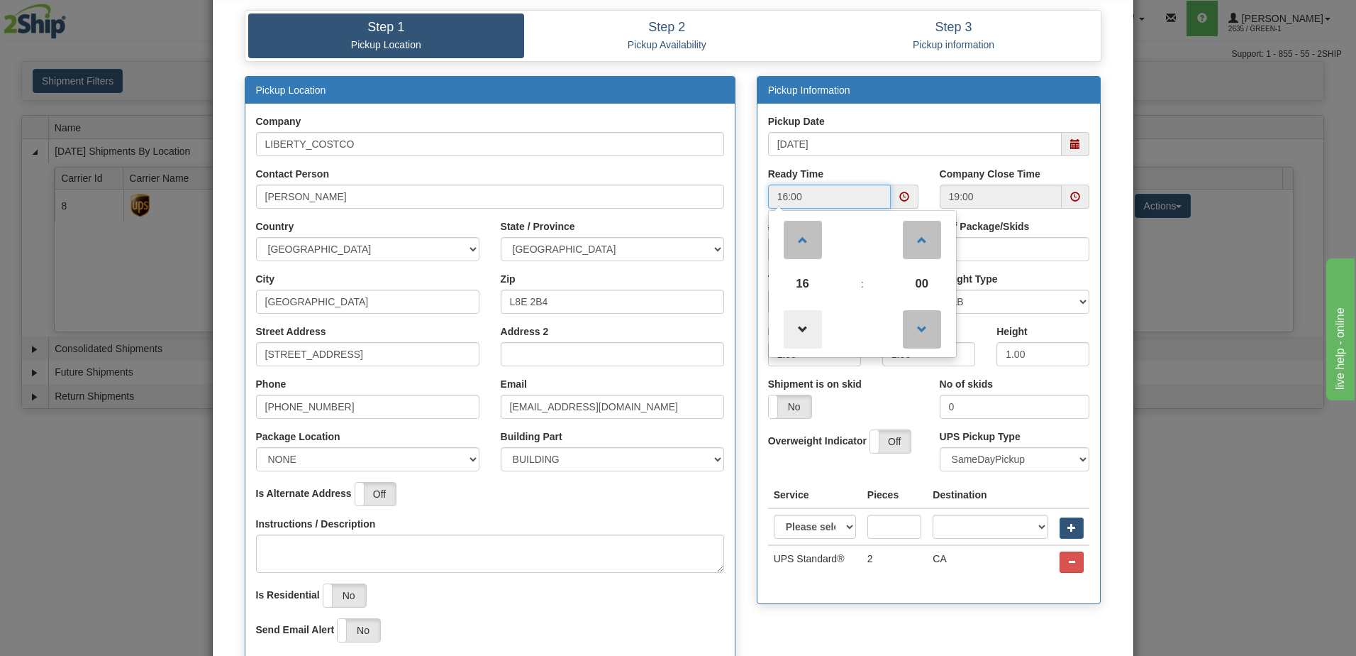
click at [800, 315] on span at bounding box center [803, 329] width 38 height 38
click at [800, 317] on span at bounding box center [803, 329] width 38 height 38
click at [802, 330] on span at bounding box center [803, 329] width 38 height 38
click at [799, 255] on span at bounding box center [803, 240] width 38 height 38
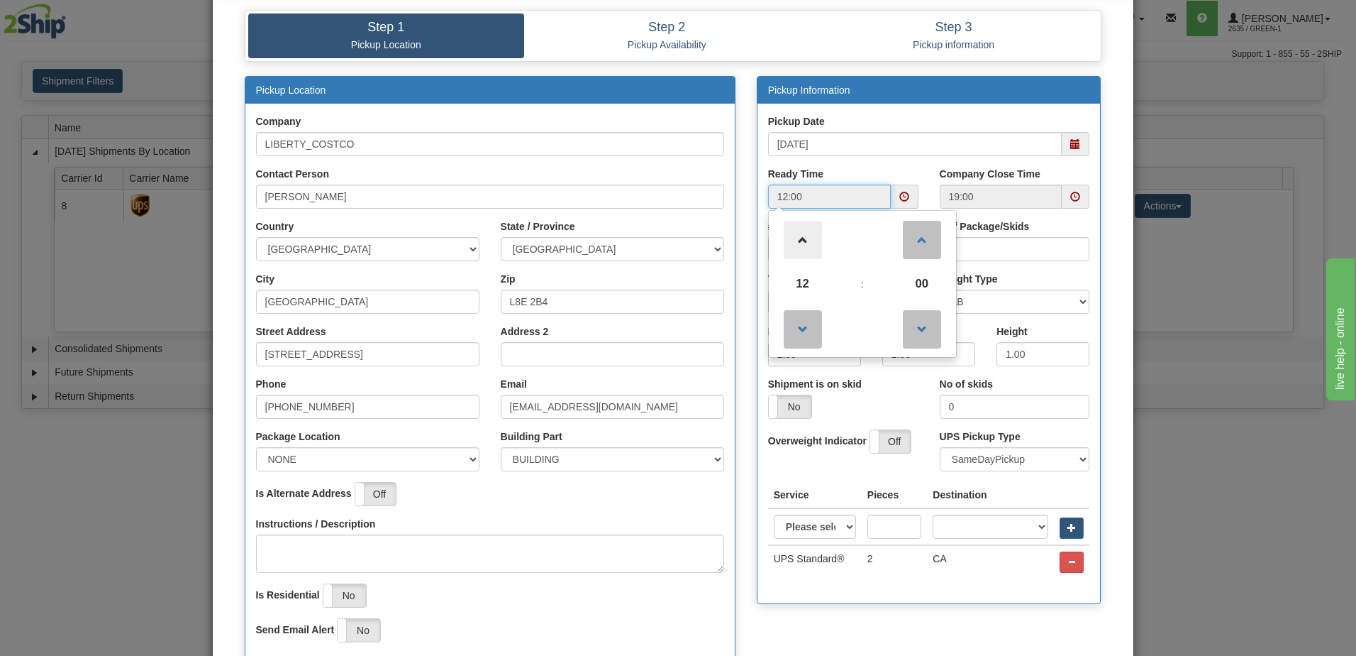
type input "13:00"
click at [899, 144] on input "[DATE]" at bounding box center [915, 144] width 294 height 24
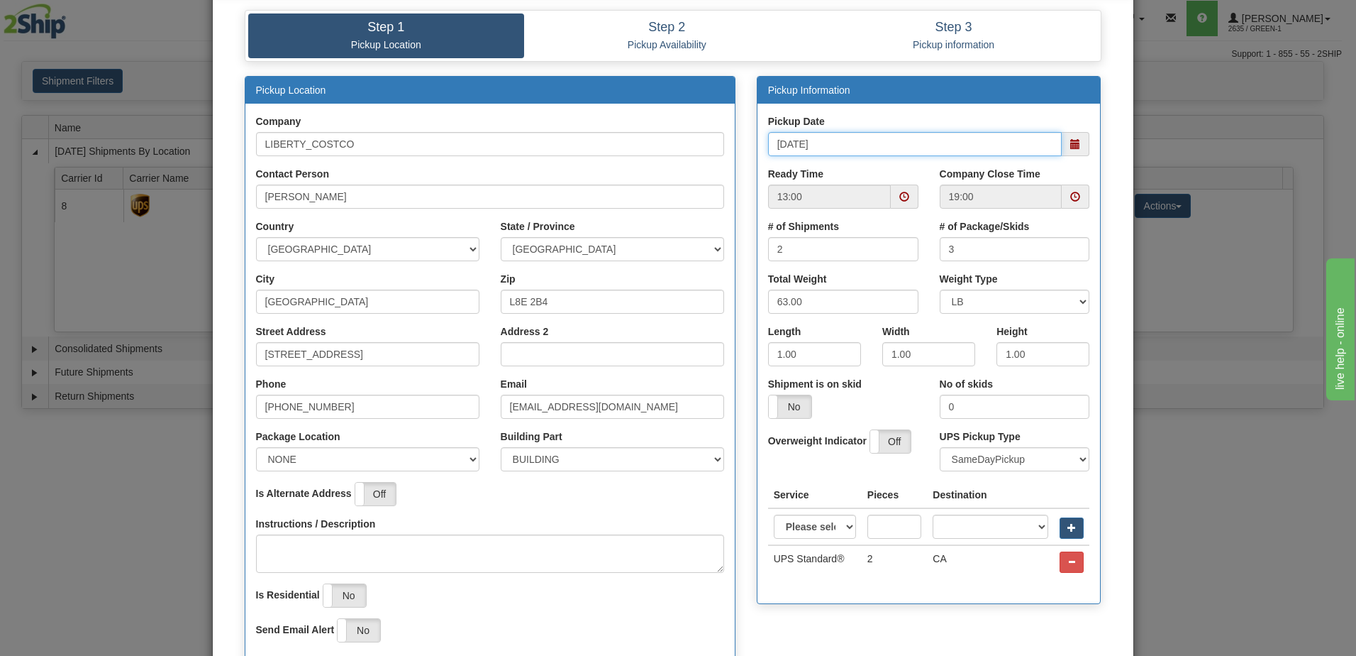
scroll to position [265, 0]
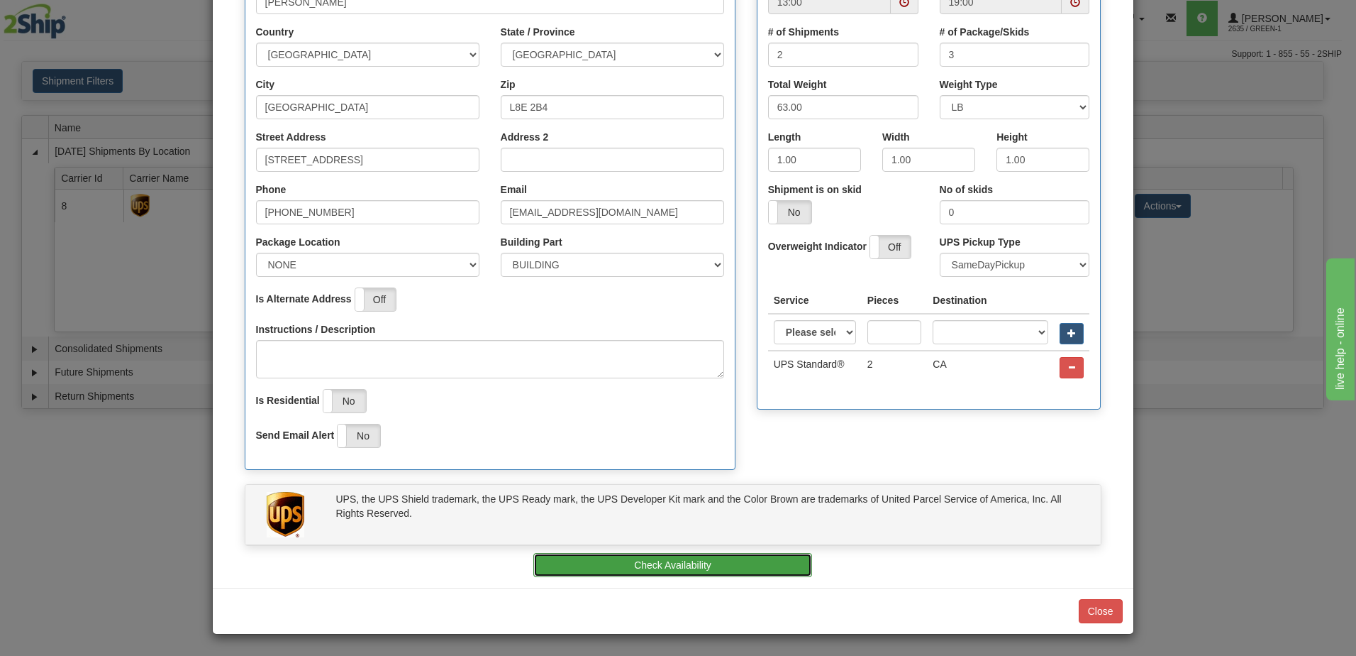
click at [715, 572] on button "Check Availability" at bounding box center [673, 565] width 279 height 24
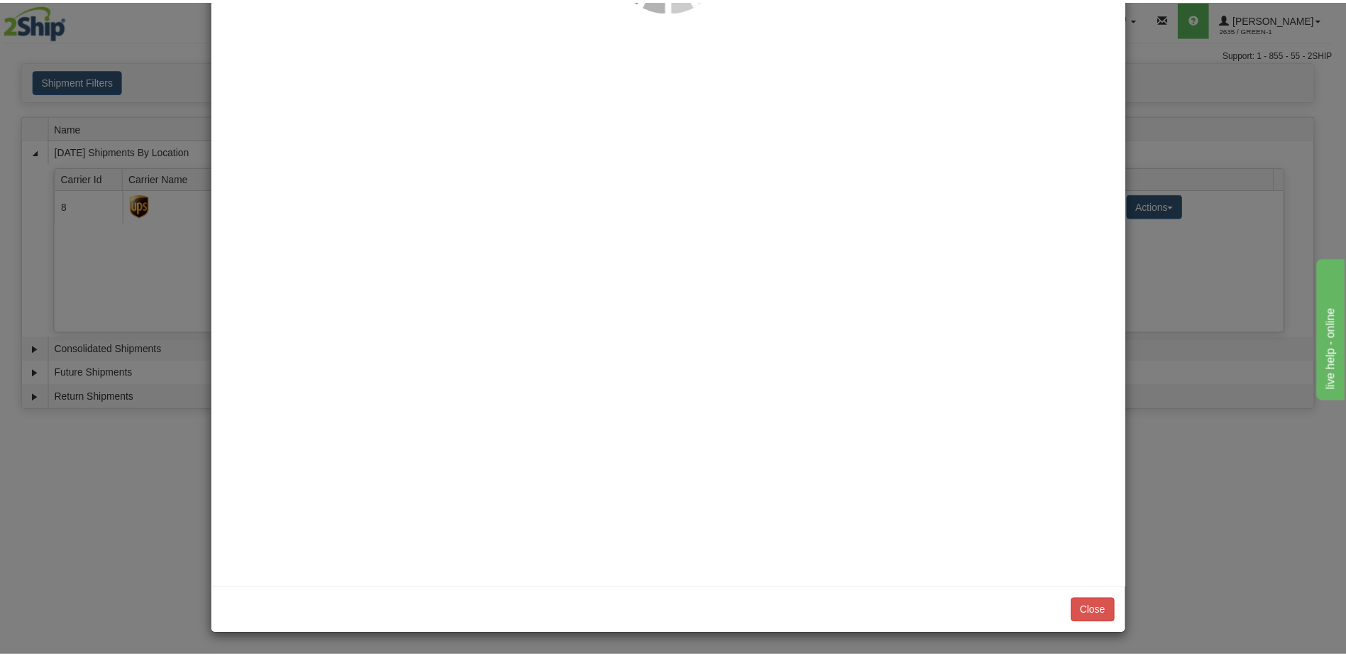
scroll to position [0, 0]
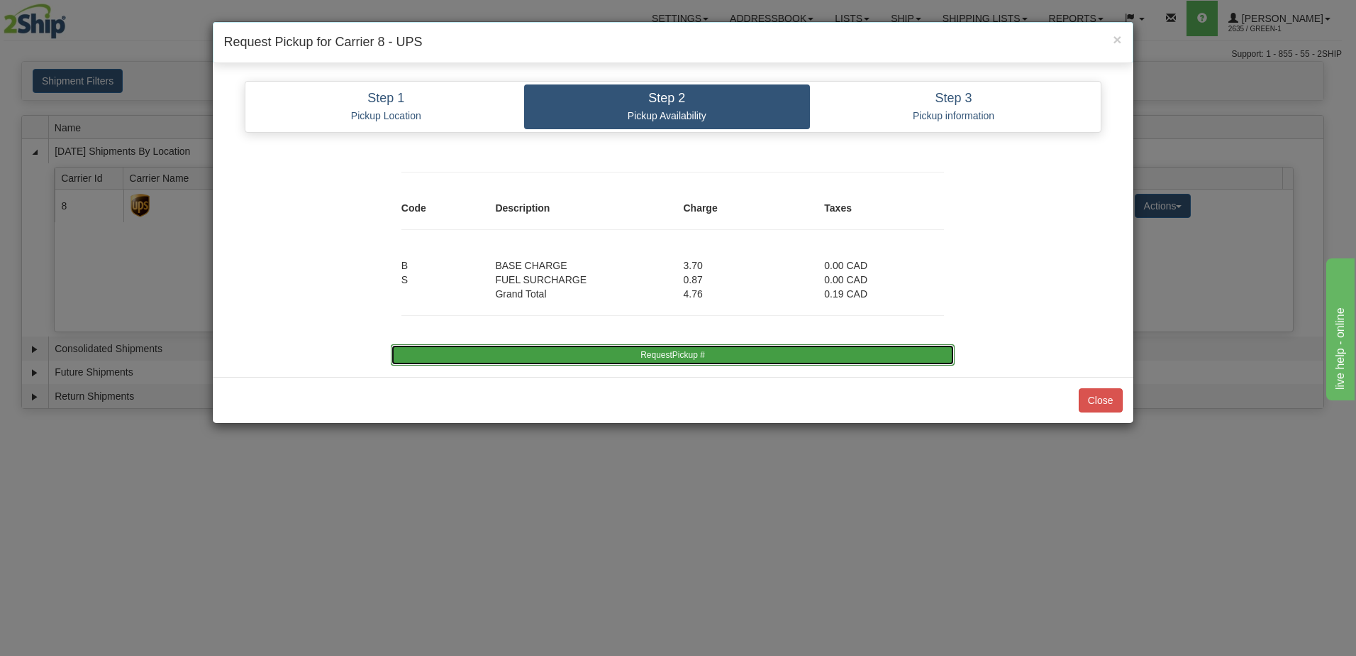
click at [692, 356] on button "RequestPickup #" at bounding box center [673, 354] width 564 height 21
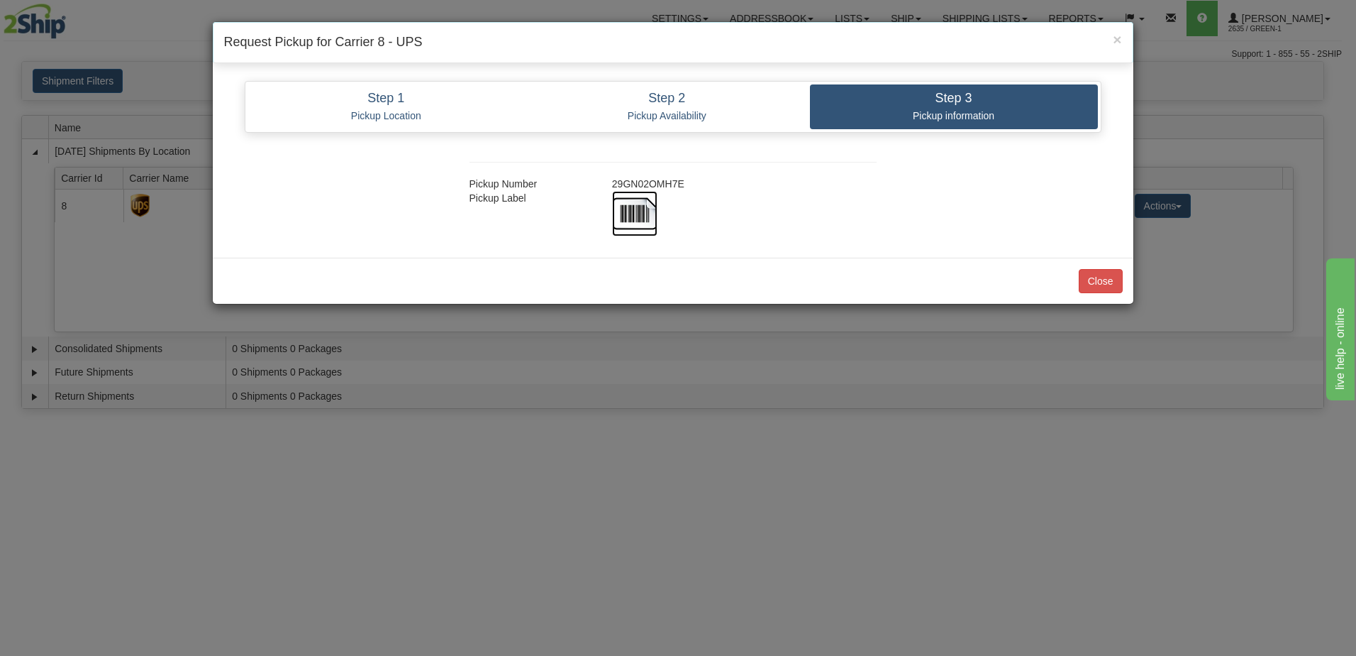
click at [629, 209] on img at bounding box center [634, 213] width 45 height 45
click at [1101, 288] on button "Close" at bounding box center [1101, 281] width 44 height 24
